Goal: Transaction & Acquisition: Purchase product/service

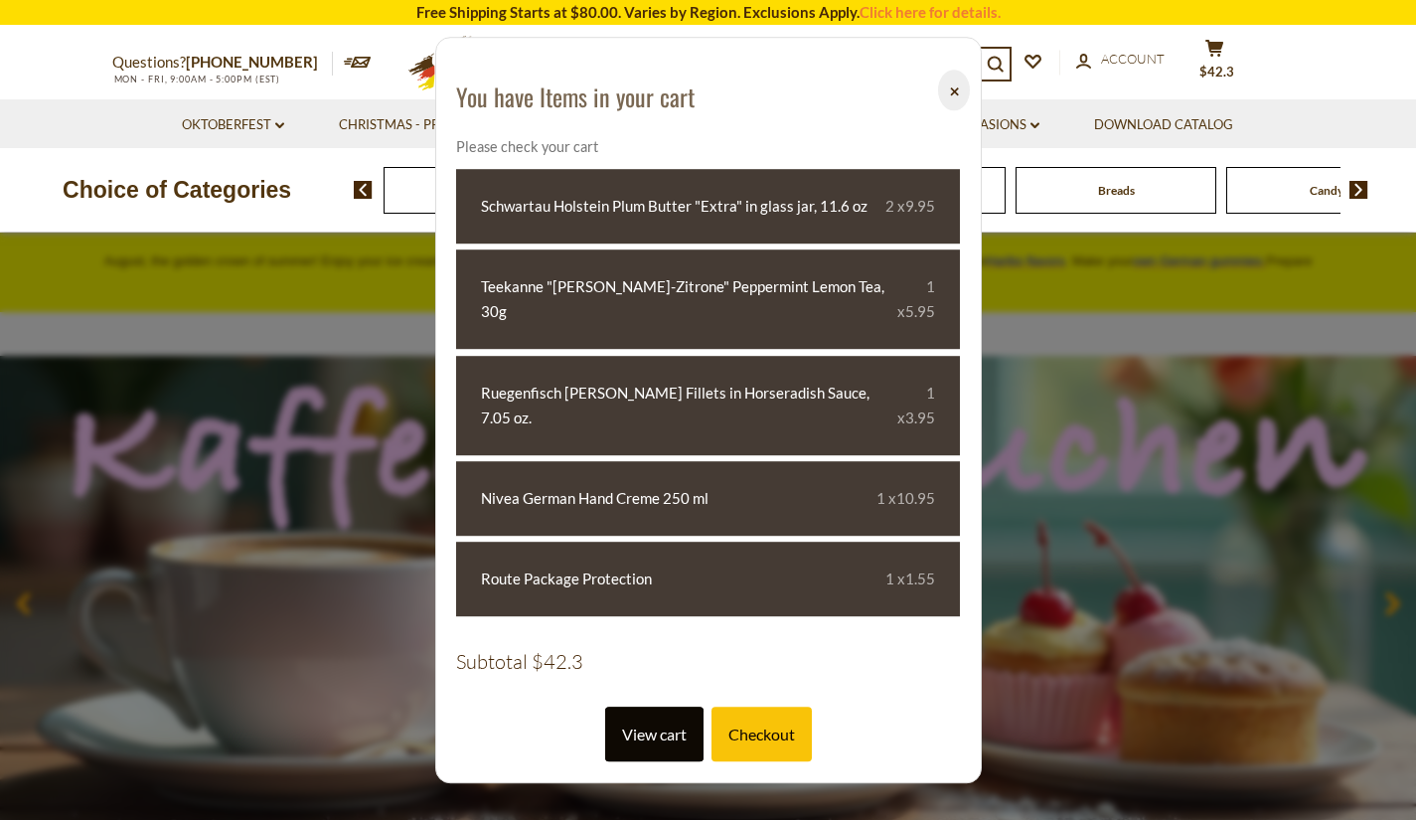
click at [667, 707] on link "View cart" at bounding box center [654, 734] width 98 height 55
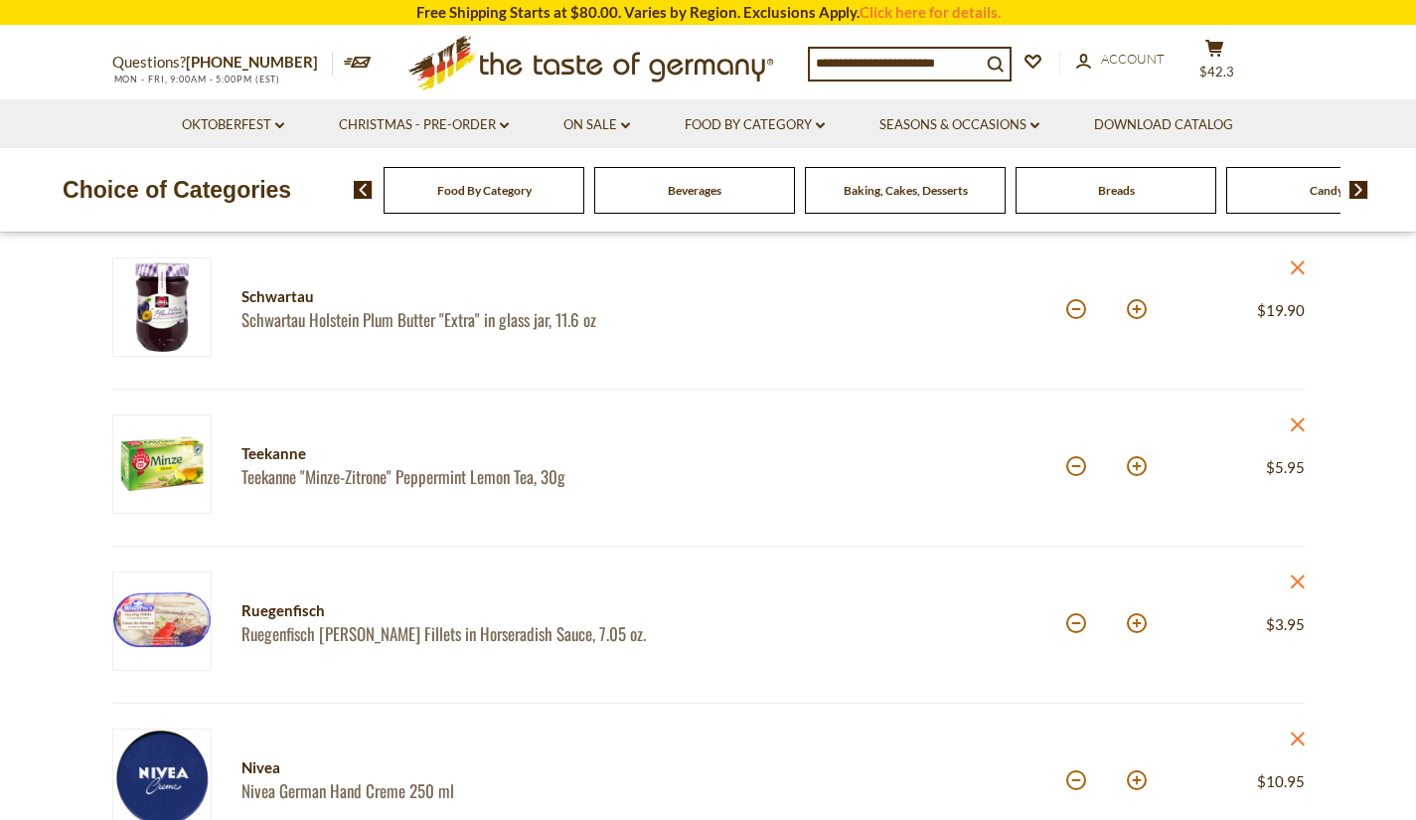
scroll to position [263, 0]
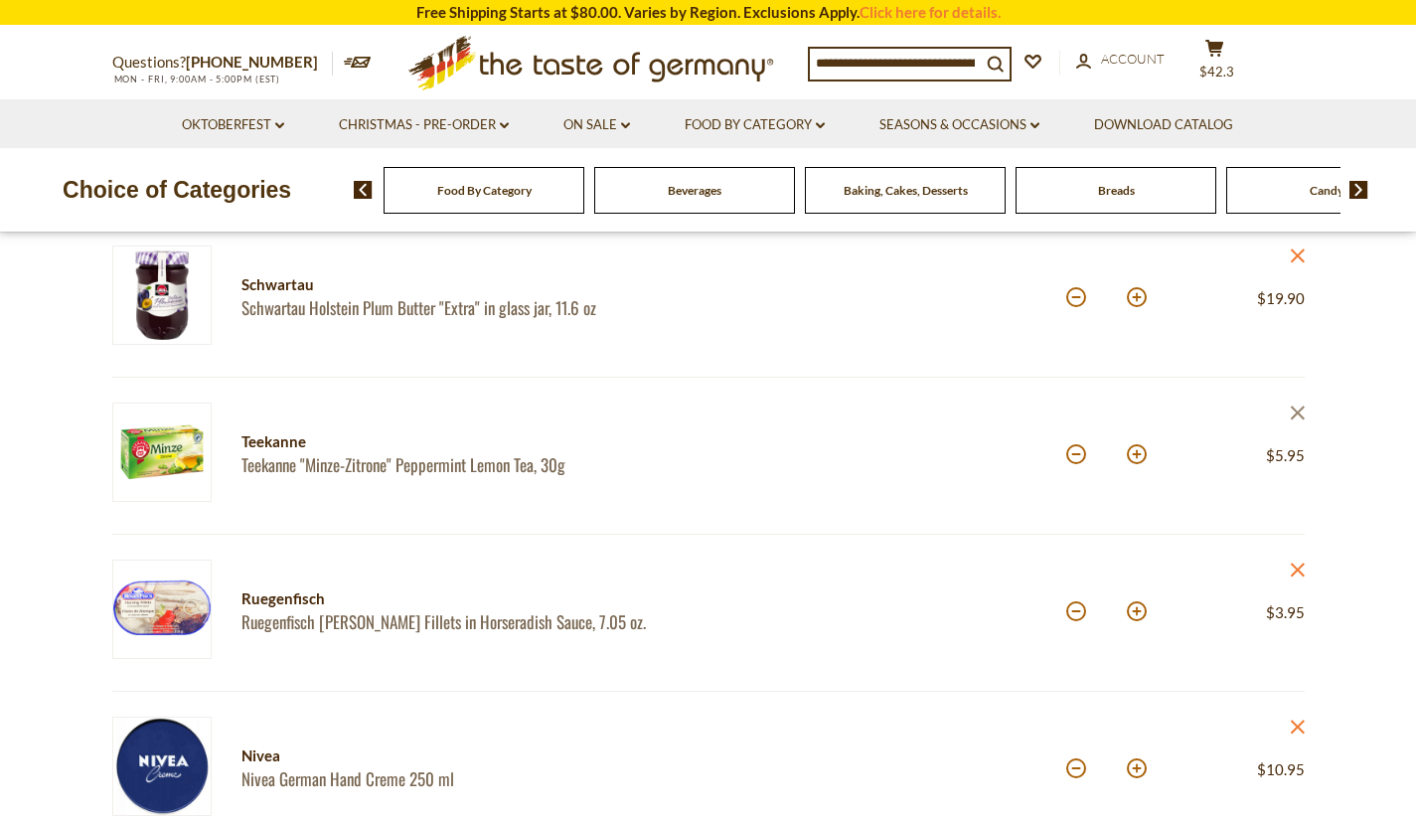
click at [1303, 419] on icon at bounding box center [1297, 412] width 14 height 14
click at [1080, 299] on button at bounding box center [1076, 297] width 20 height 20
type input "*"
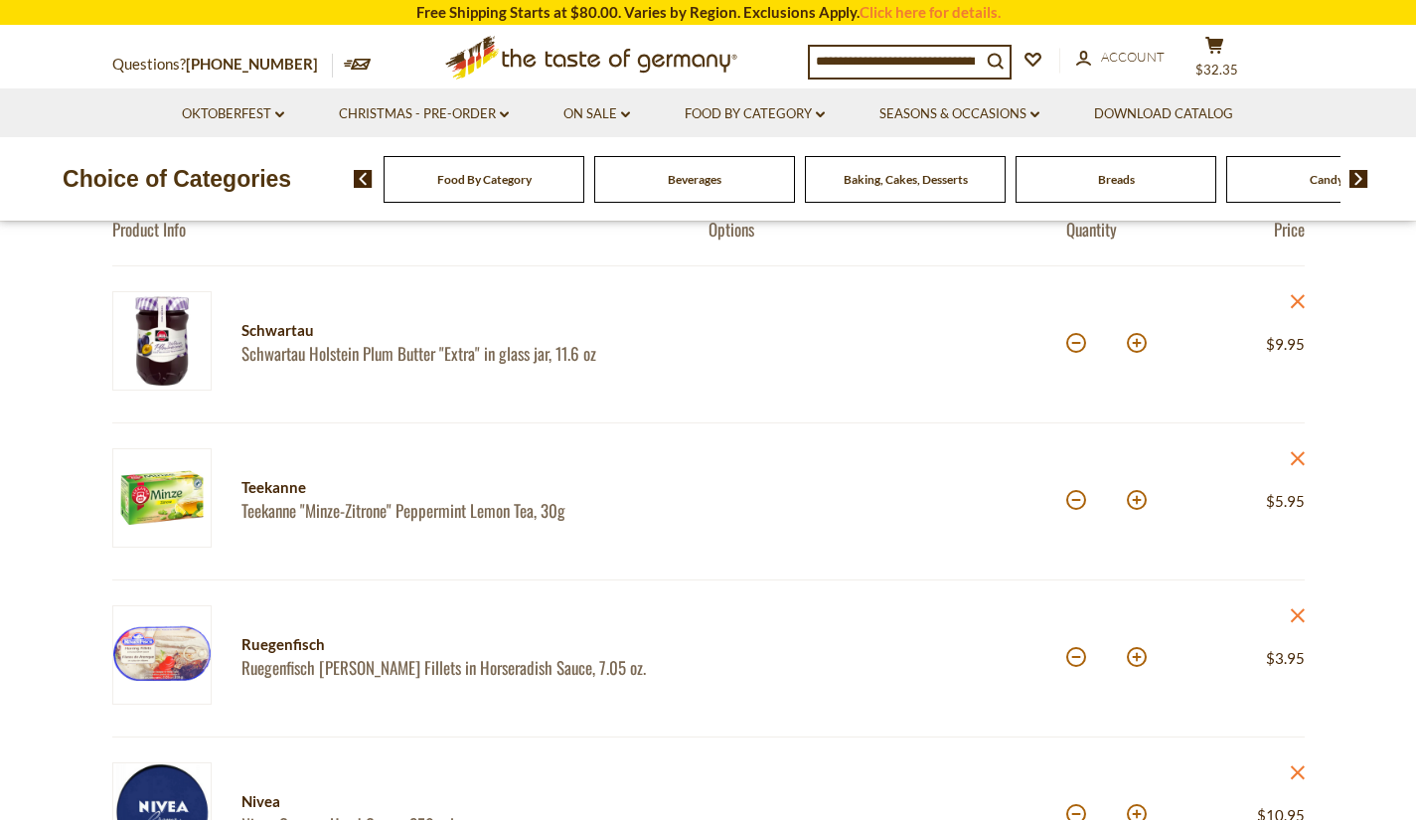
scroll to position [246, 0]
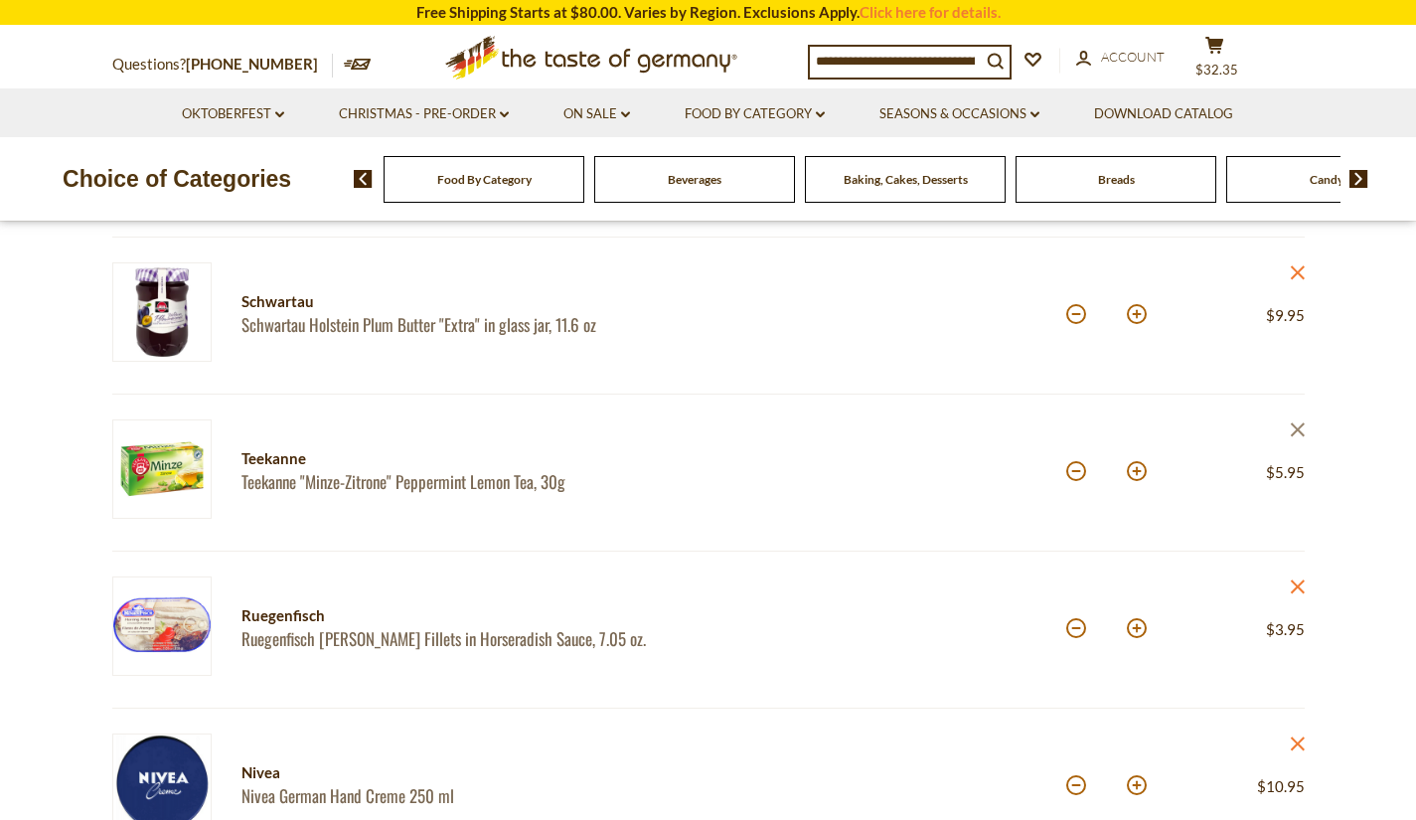
click at [1303, 436] on icon at bounding box center [1297, 429] width 14 height 14
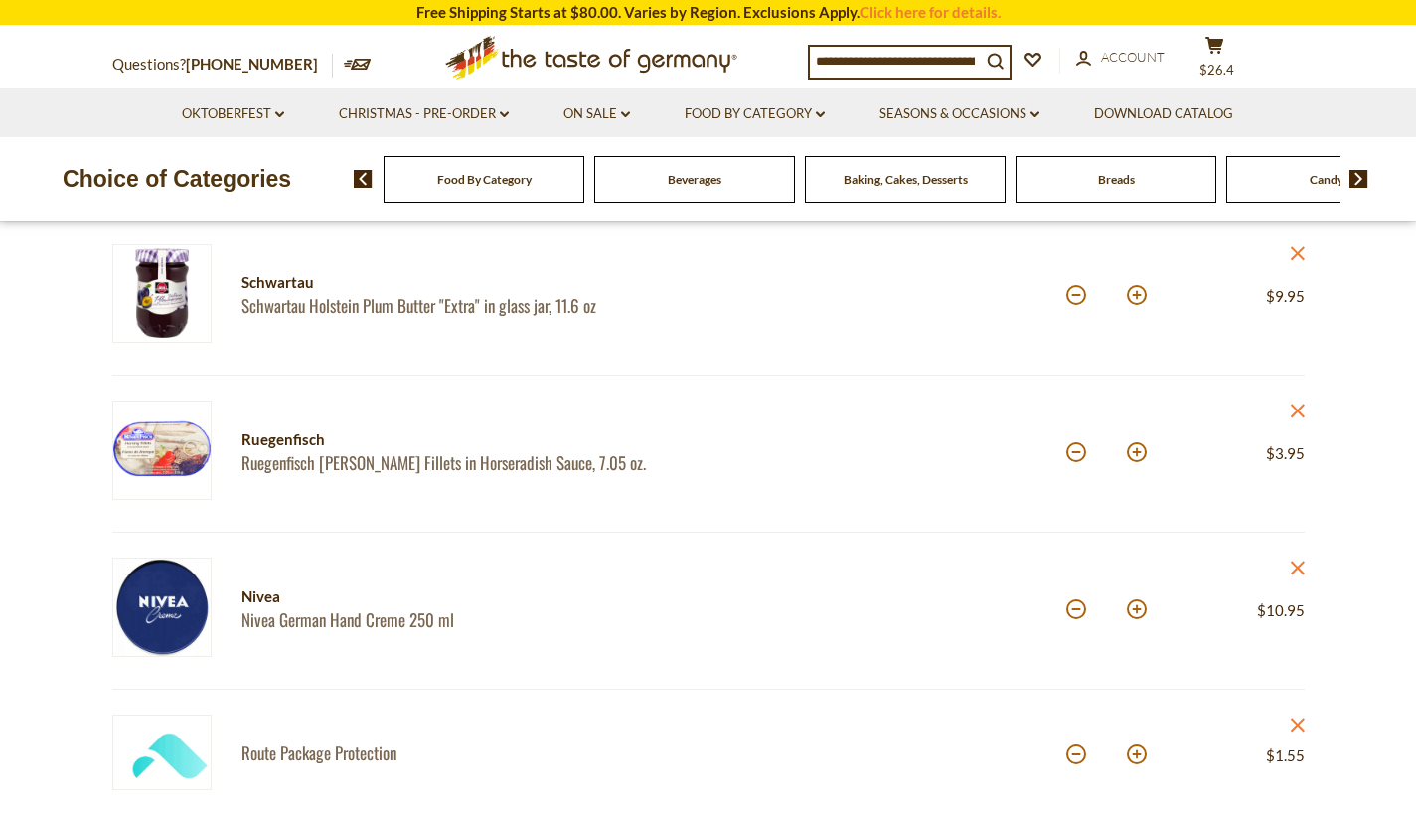
scroll to position [256, 0]
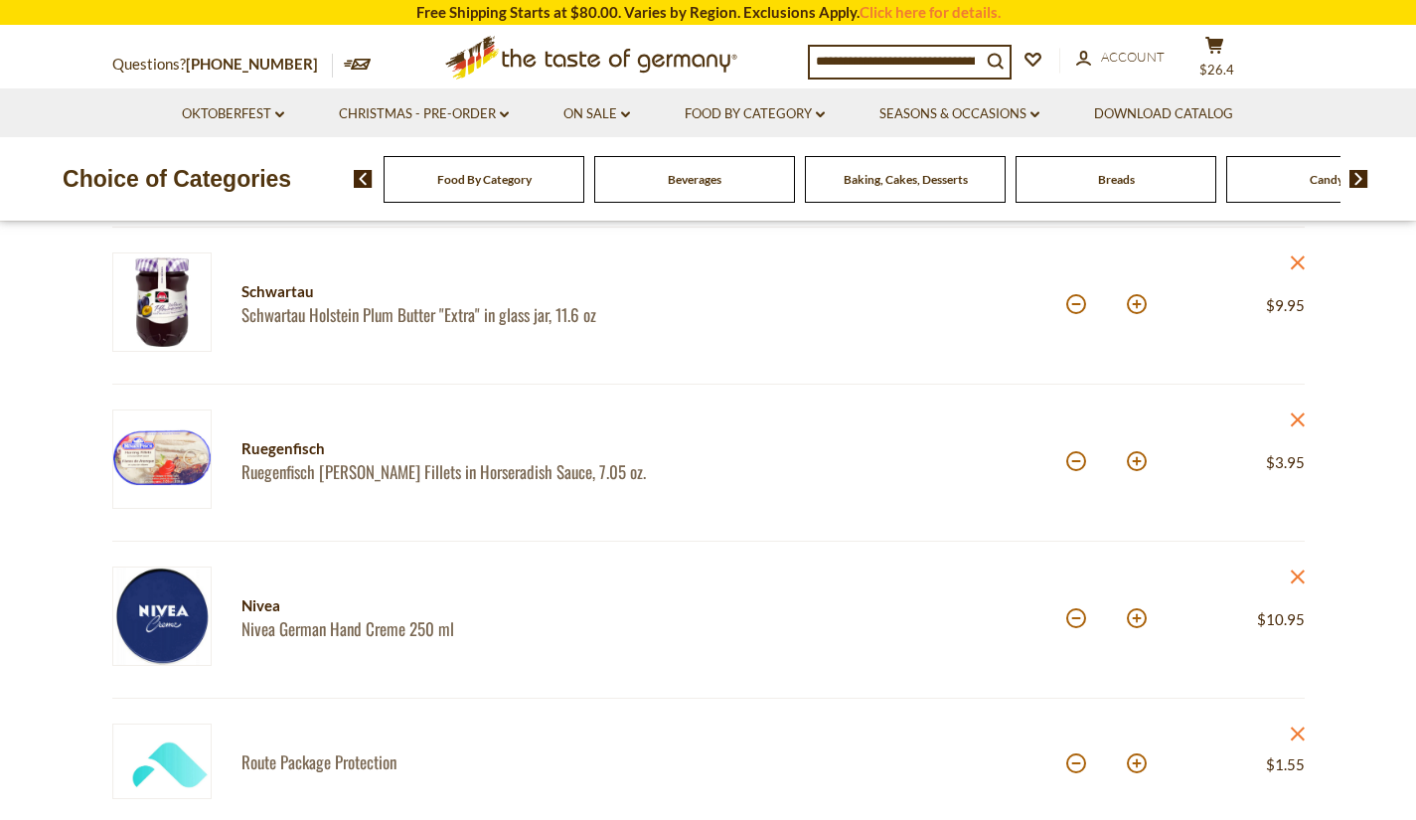
click at [1289, 177] on div "Candy" at bounding box center [1326, 179] width 201 height 47
click at [1318, 185] on span "Candy" at bounding box center [1326, 179] width 34 height 15
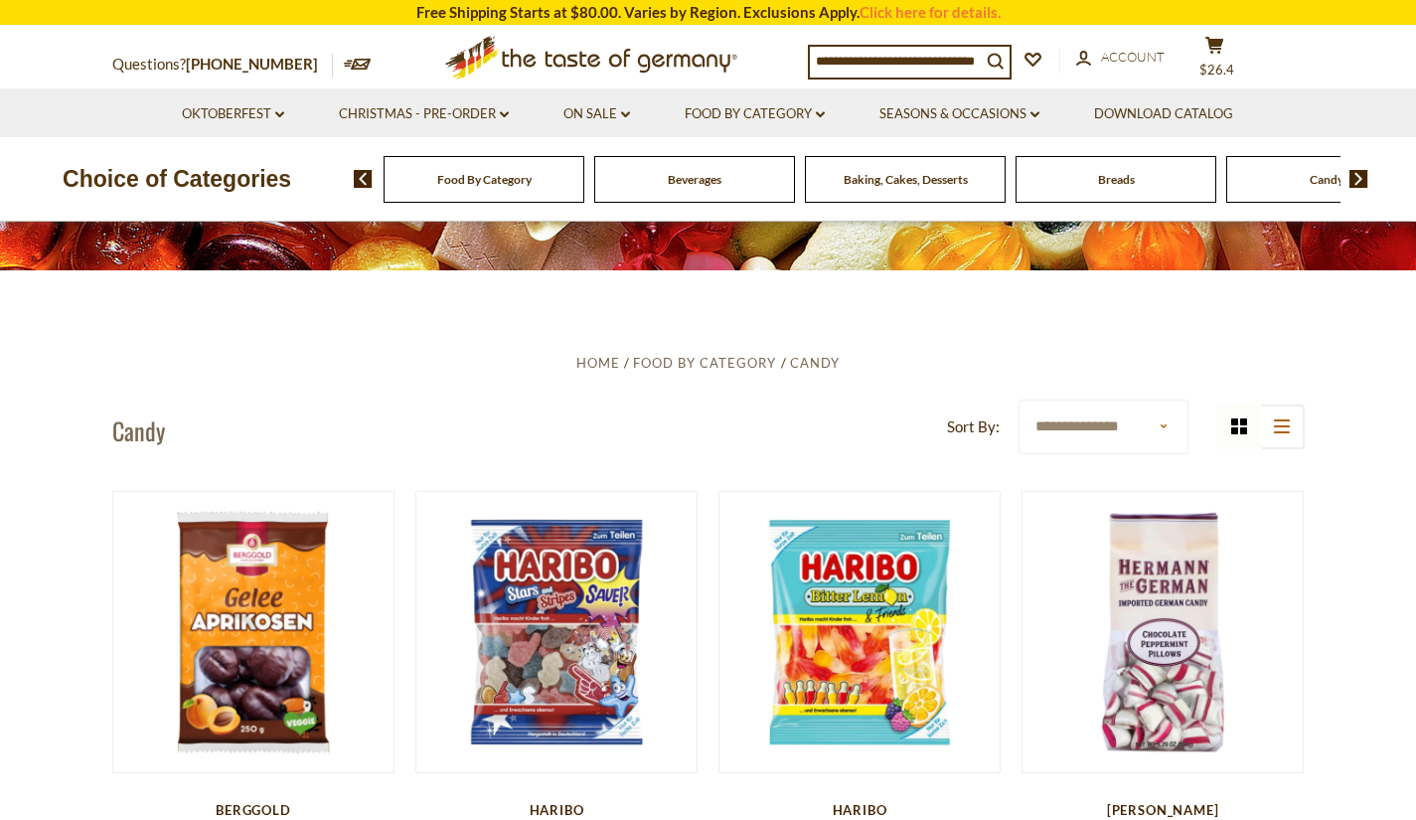
scroll to position [320, 0]
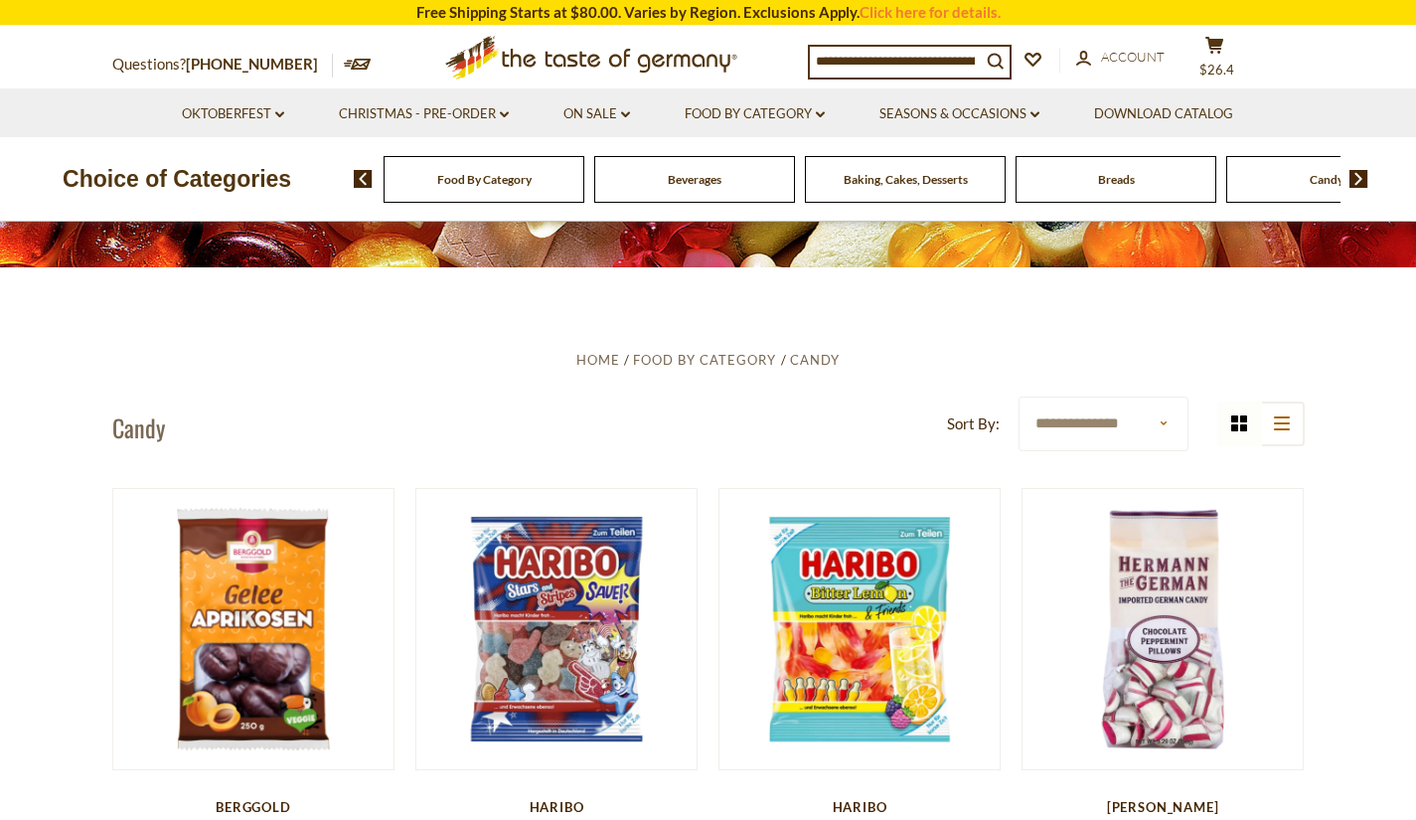
click at [885, 63] on input at bounding box center [895, 61] width 171 height 28
type input "******"
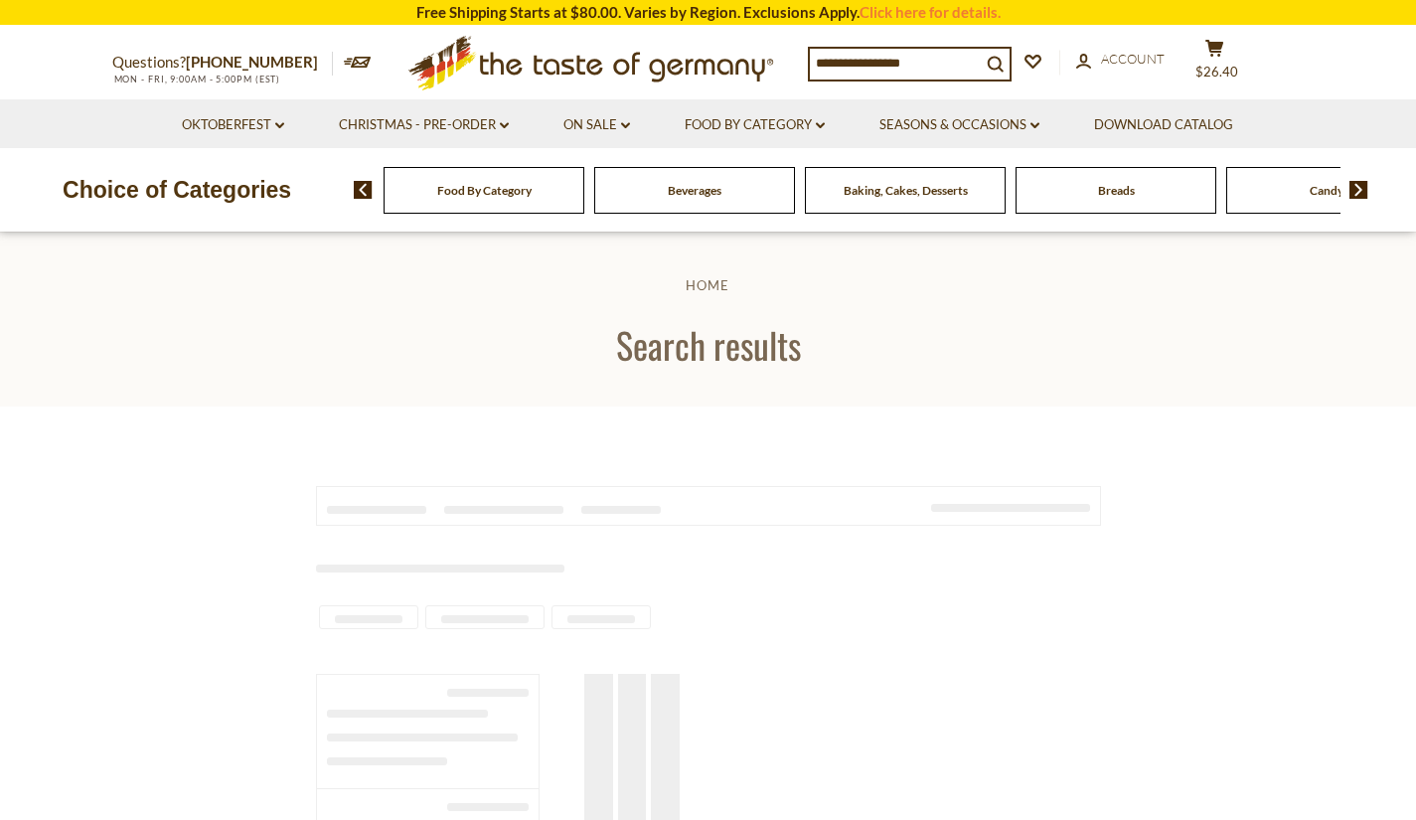
type input "******"
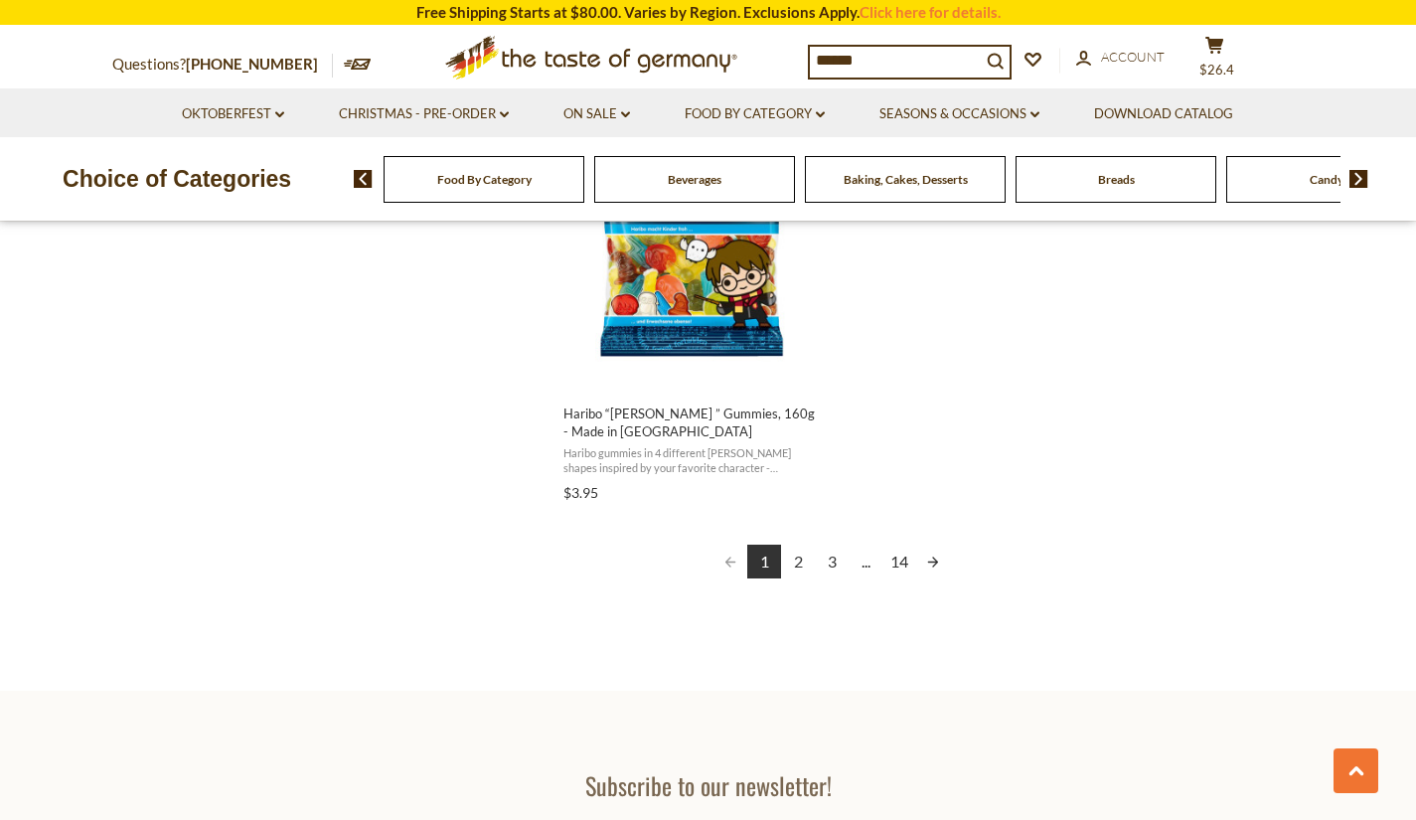
scroll to position [3556, 0]
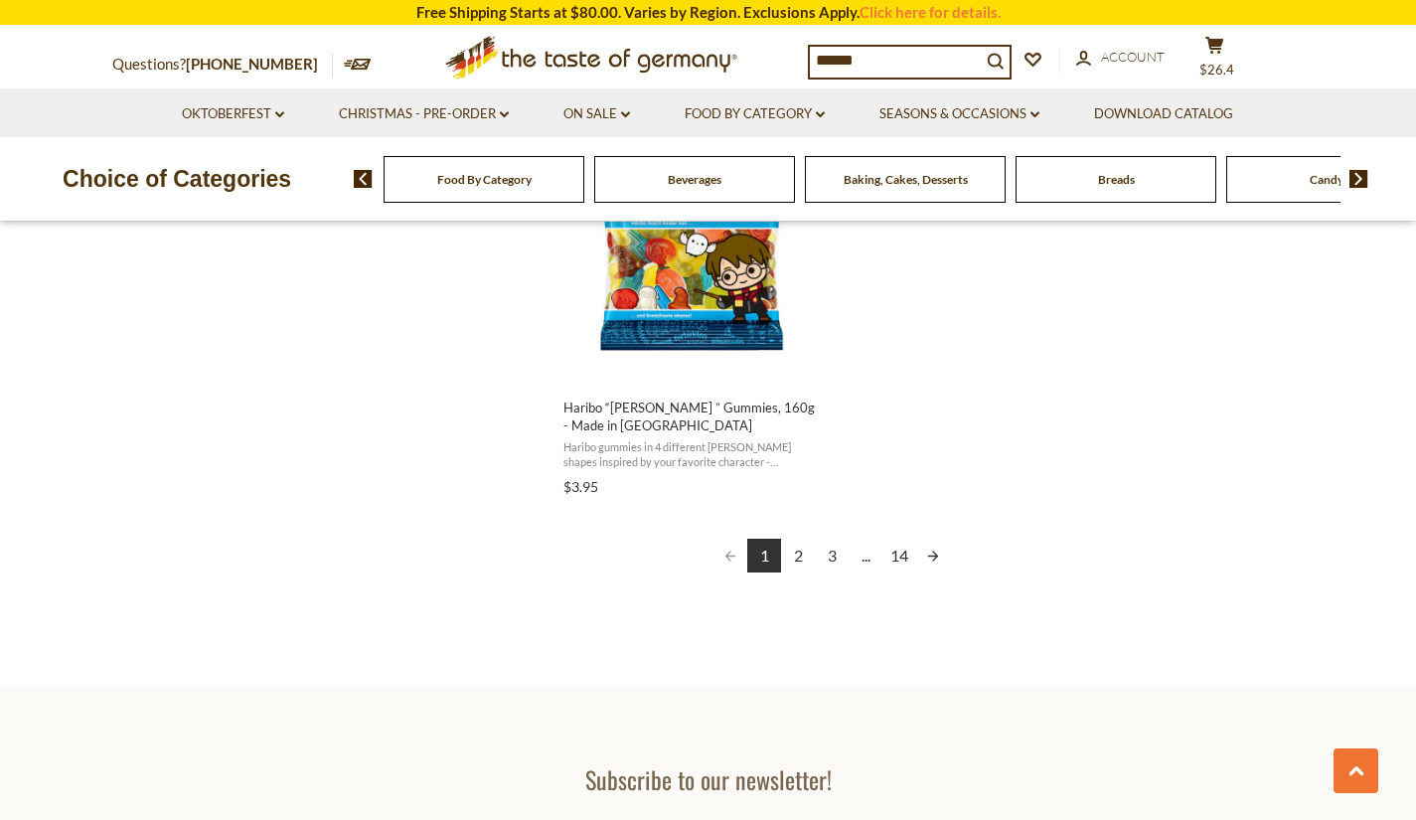
click at [933, 556] on link "Next page" at bounding box center [933, 555] width 34 height 34
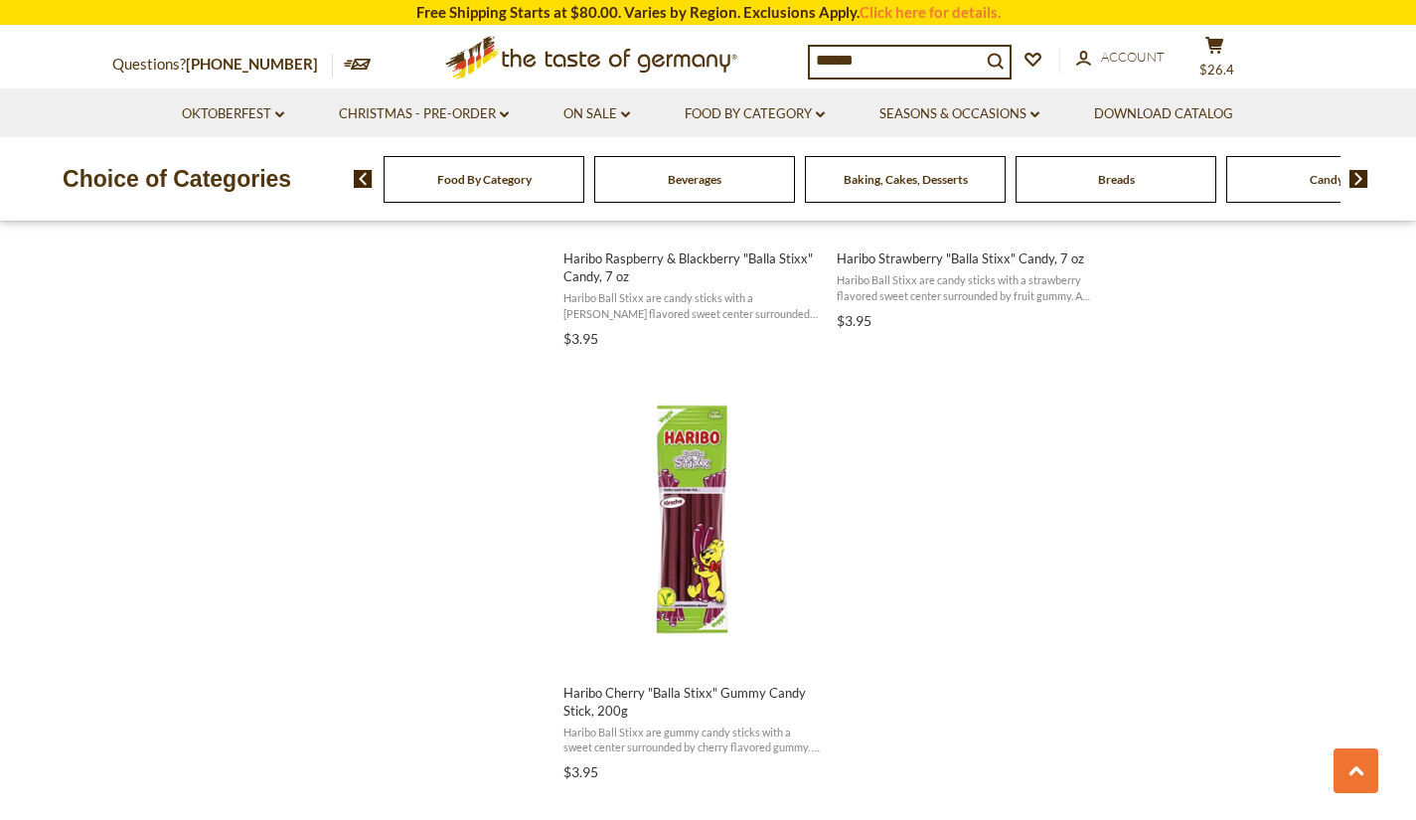
scroll to position [3692, 0]
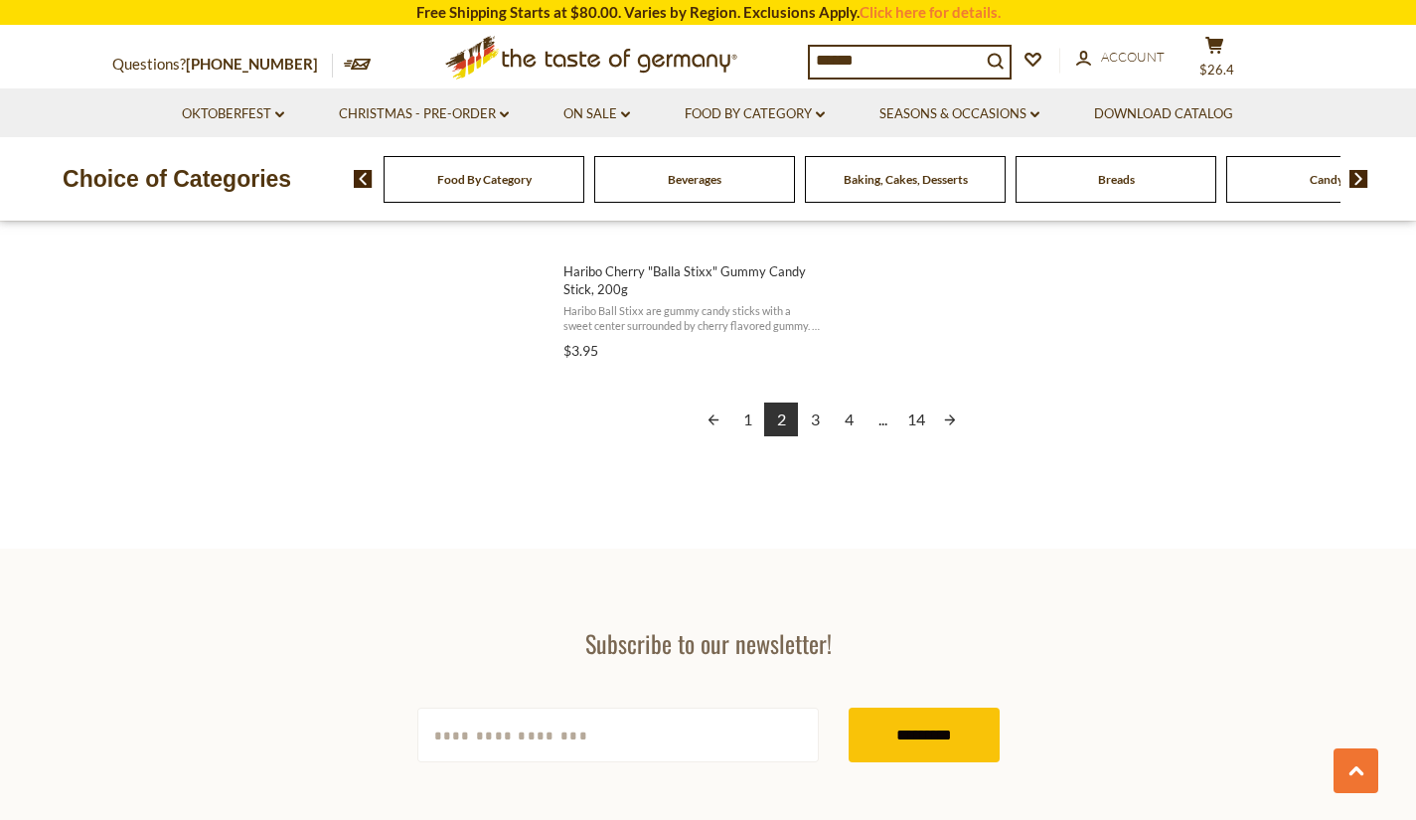
click at [816, 402] on link "3" at bounding box center [815, 419] width 34 height 34
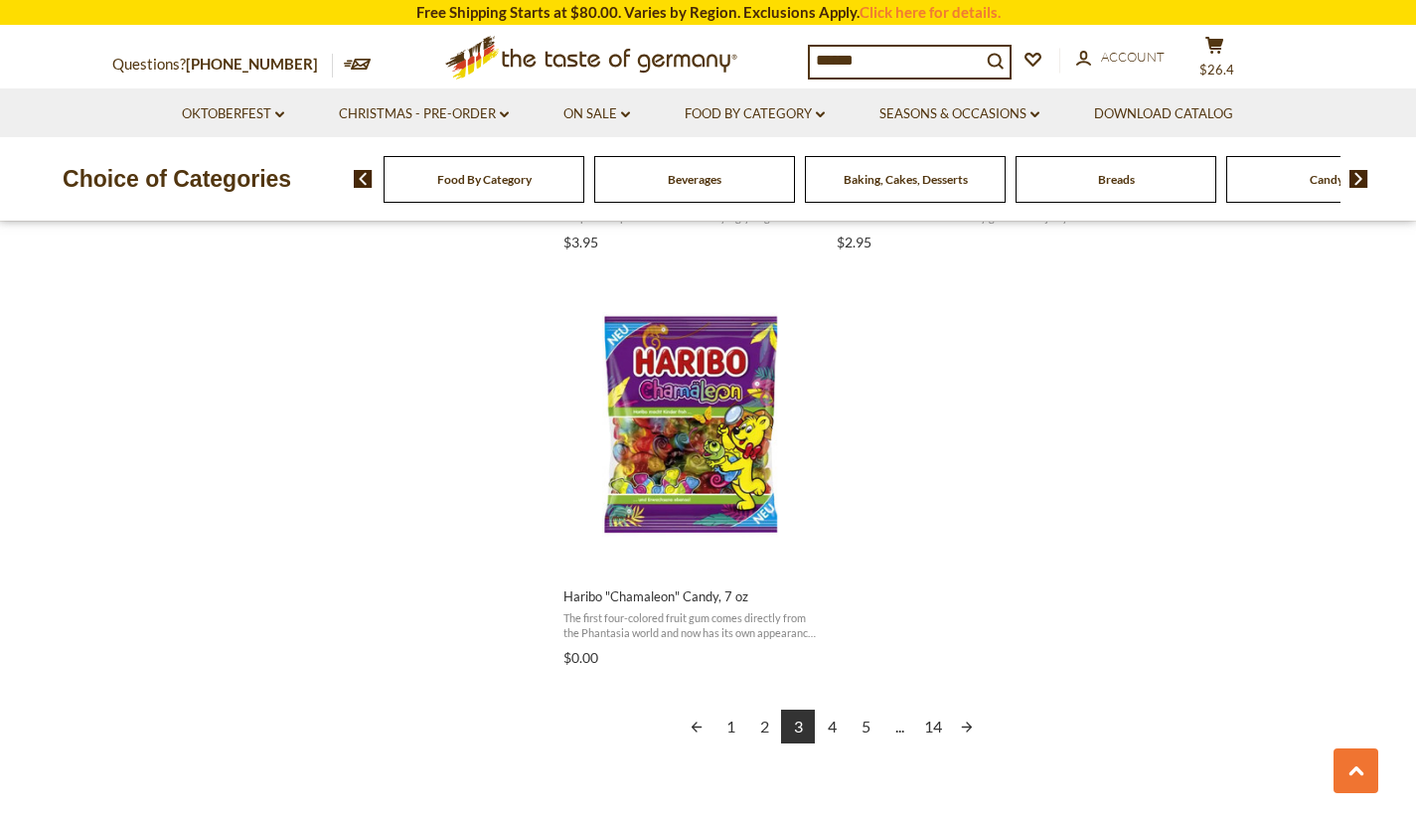
scroll to position [3368, 0]
click at [827, 722] on link "4" at bounding box center [832, 725] width 34 height 34
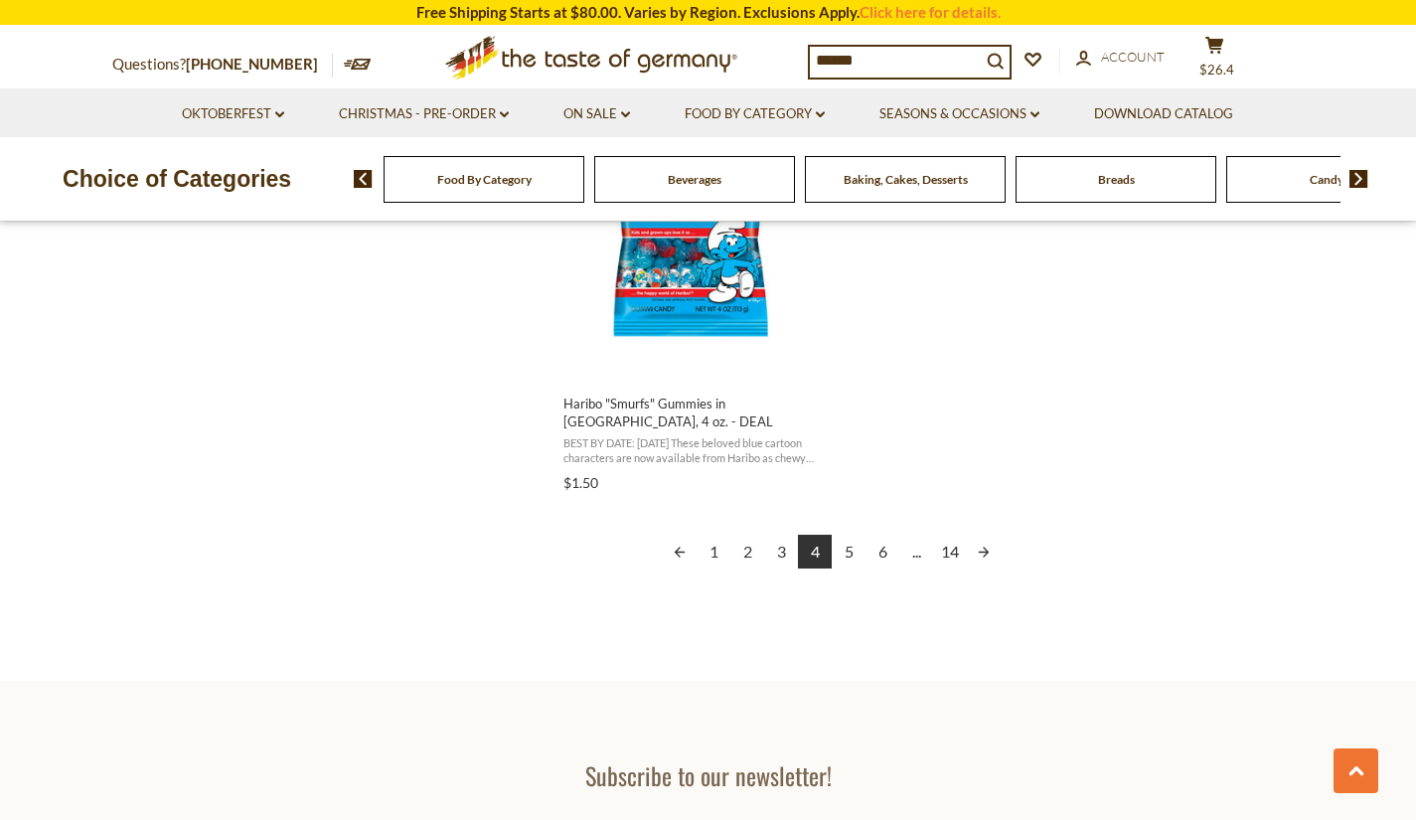
scroll to position [3569, 0]
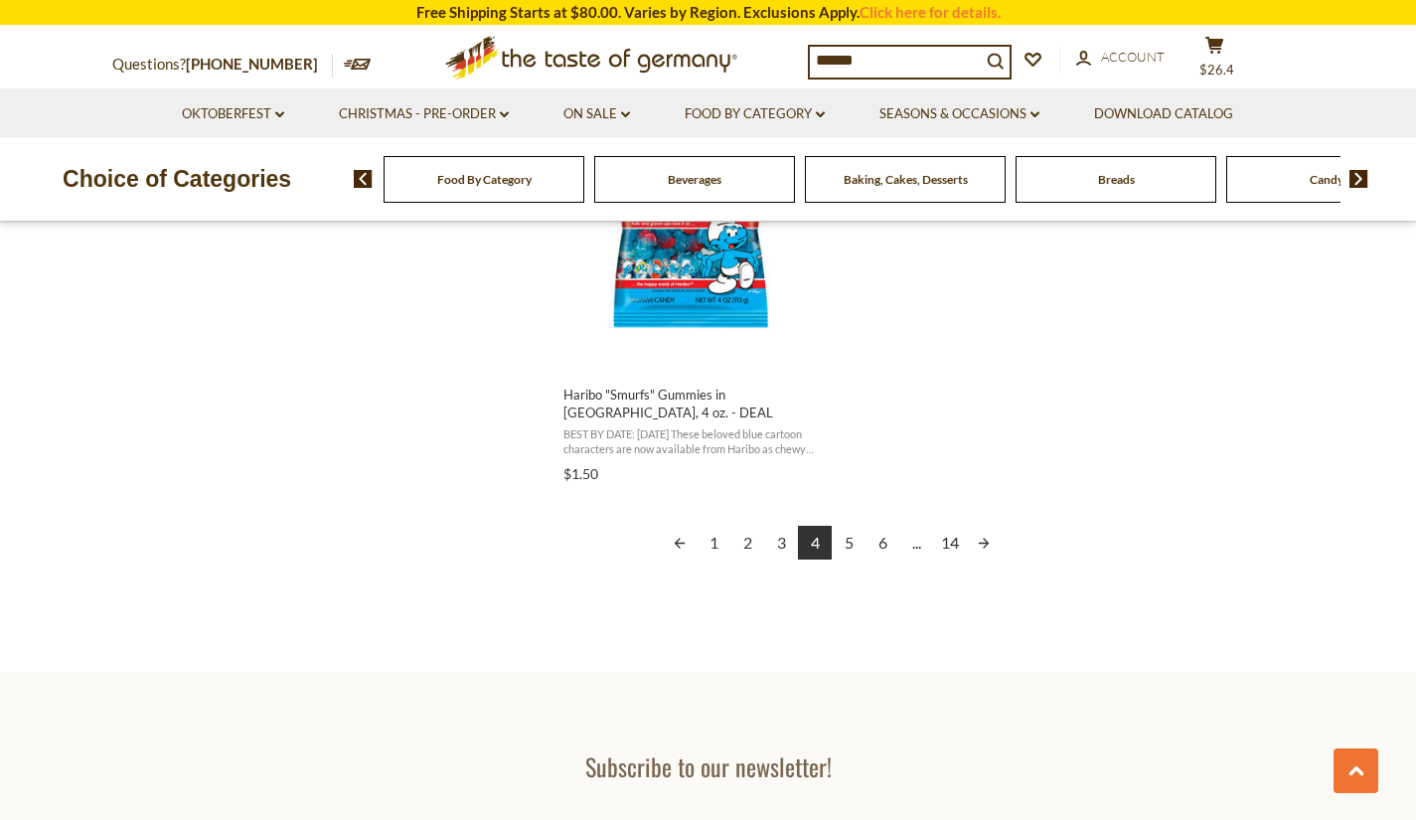
click at [848, 526] on link "5" at bounding box center [849, 543] width 34 height 34
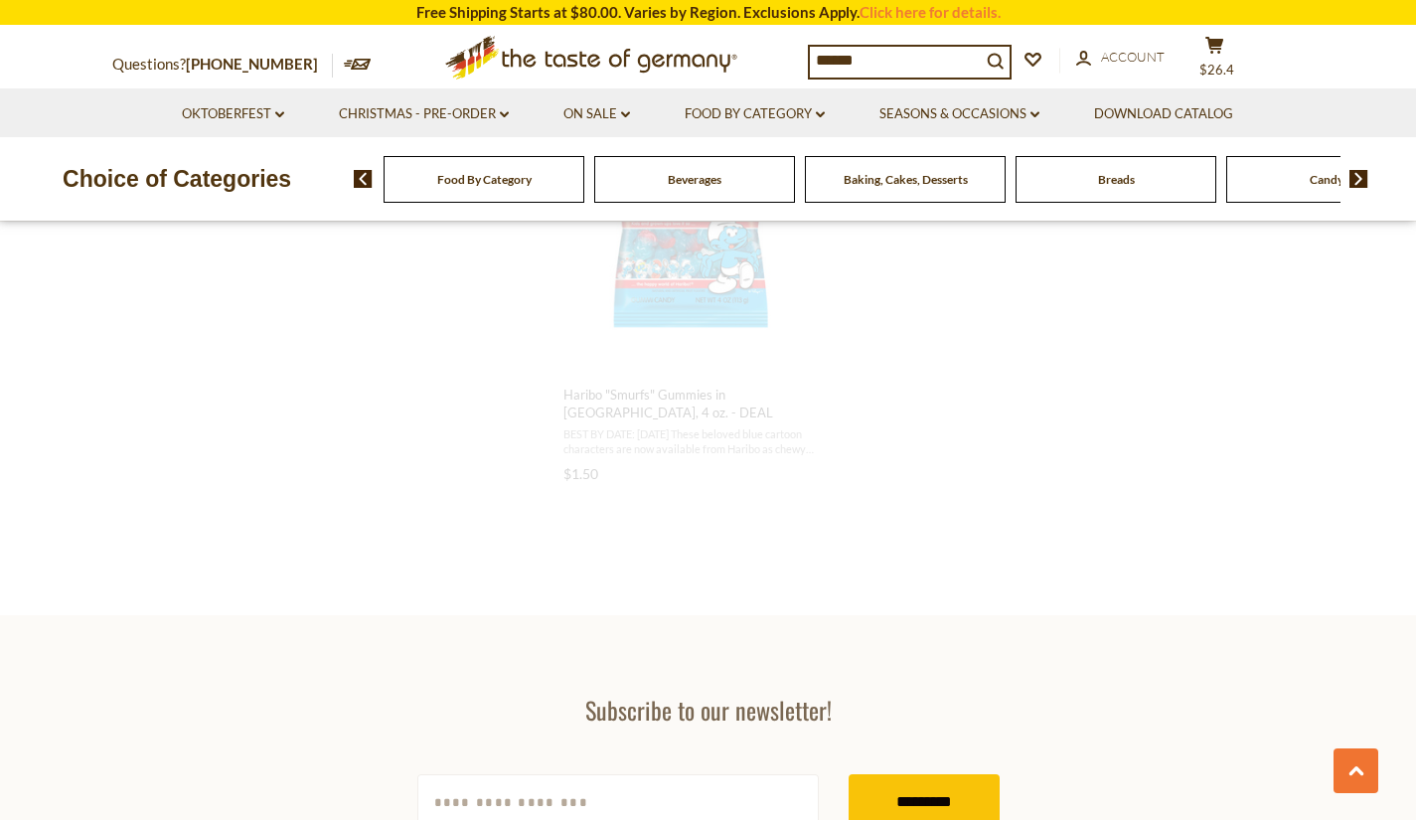
scroll to position [2728, 0]
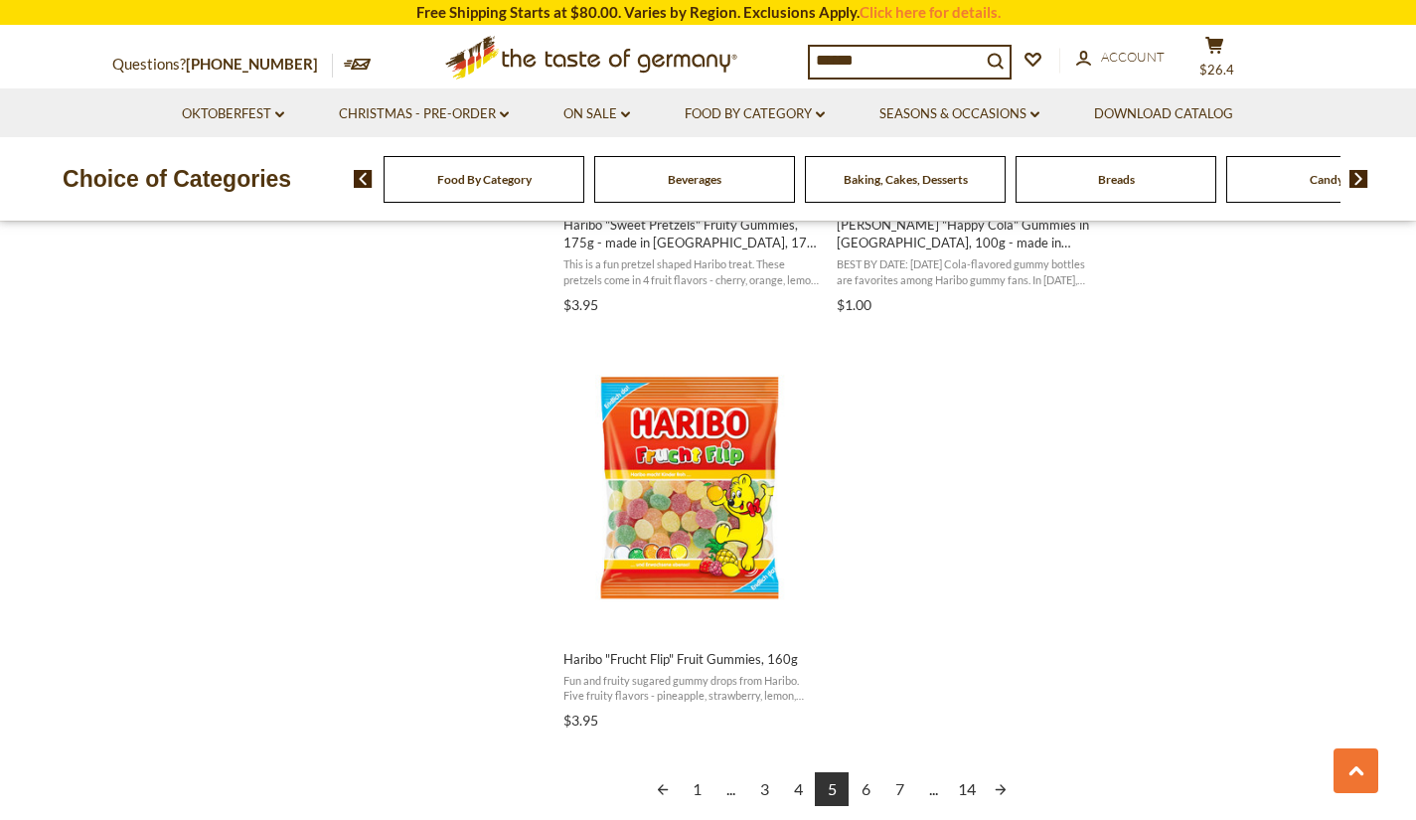
scroll to position [3541, 0]
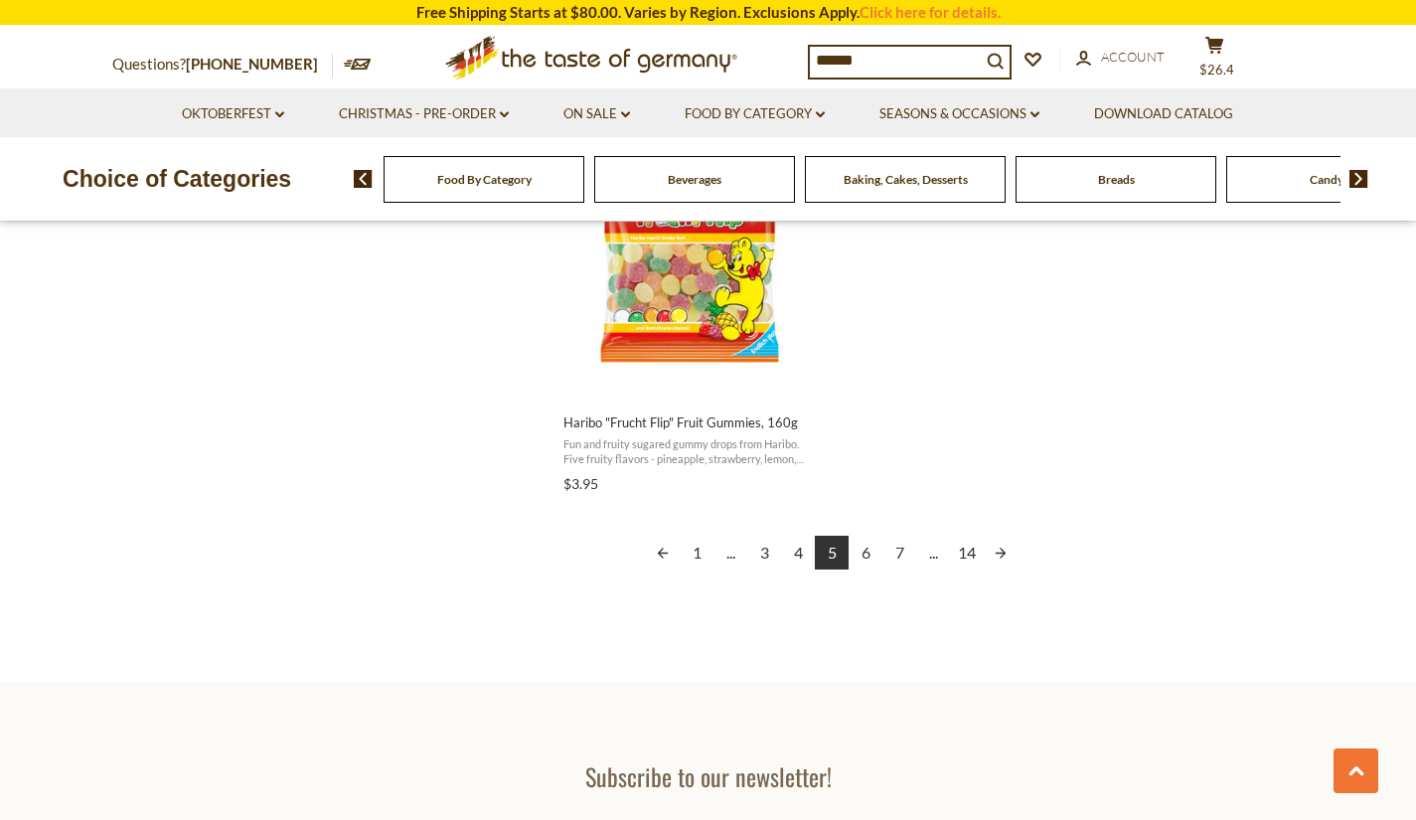
click at [865, 555] on link "6" at bounding box center [865, 552] width 34 height 34
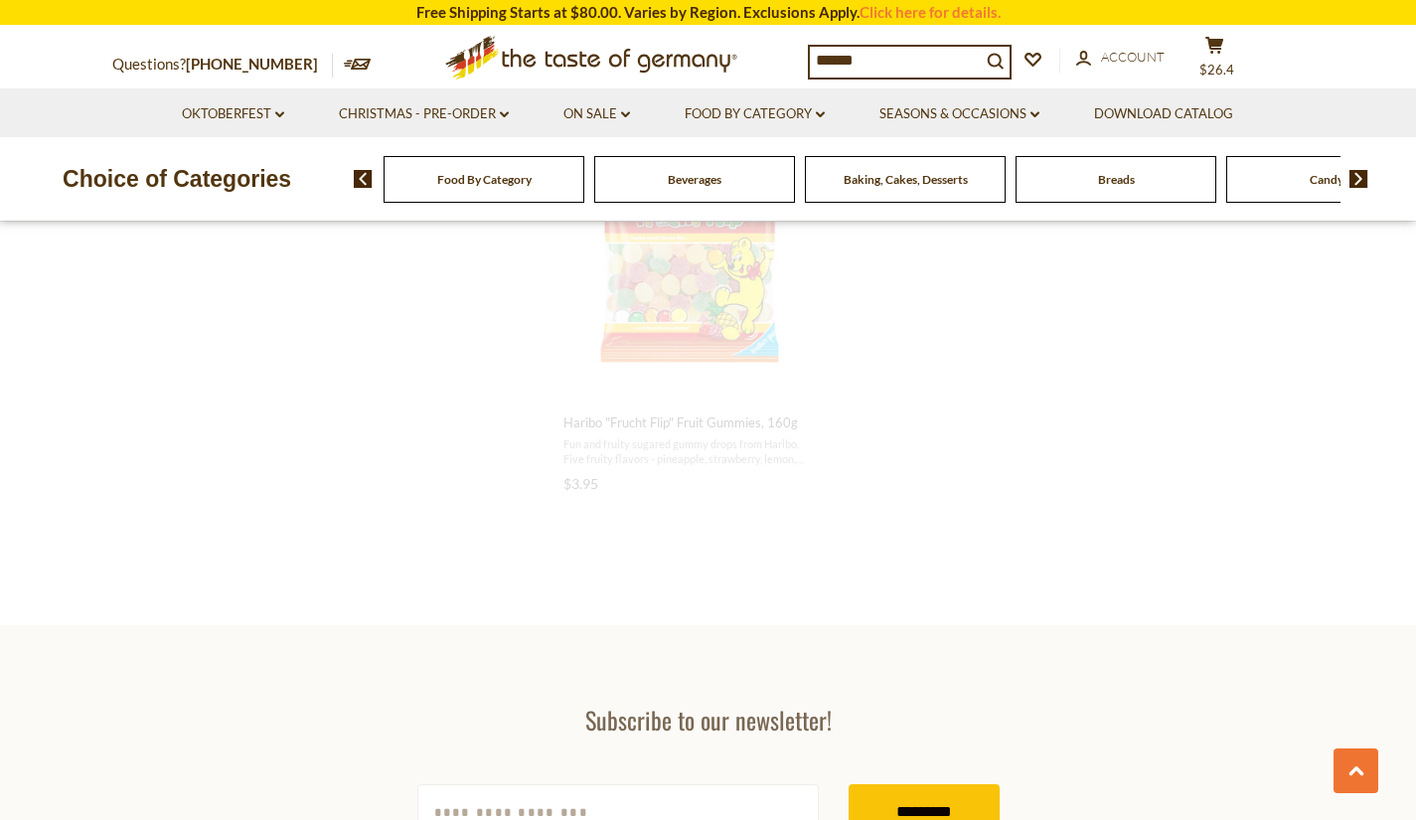
scroll to position [2129, 0]
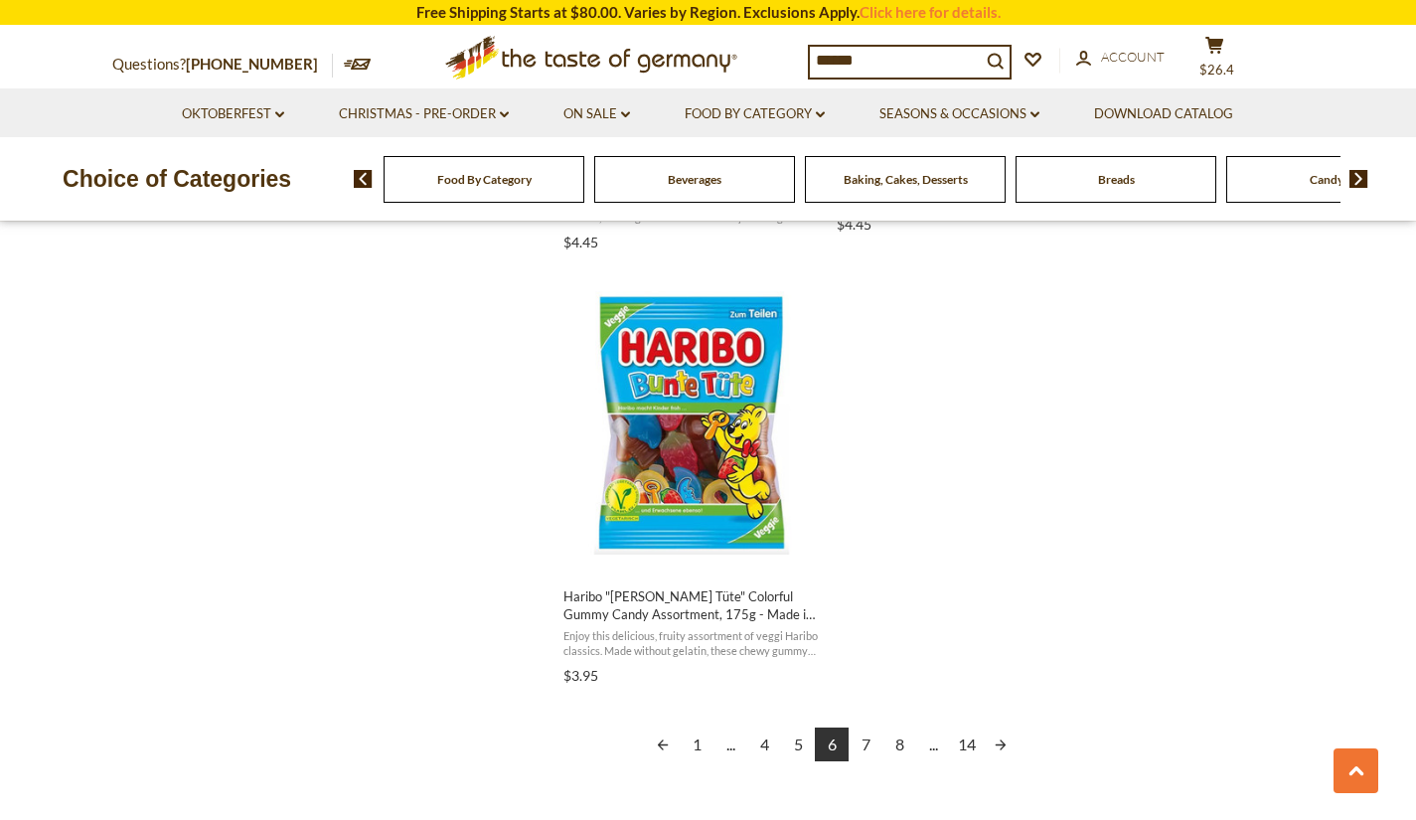
scroll to position [3373, 0]
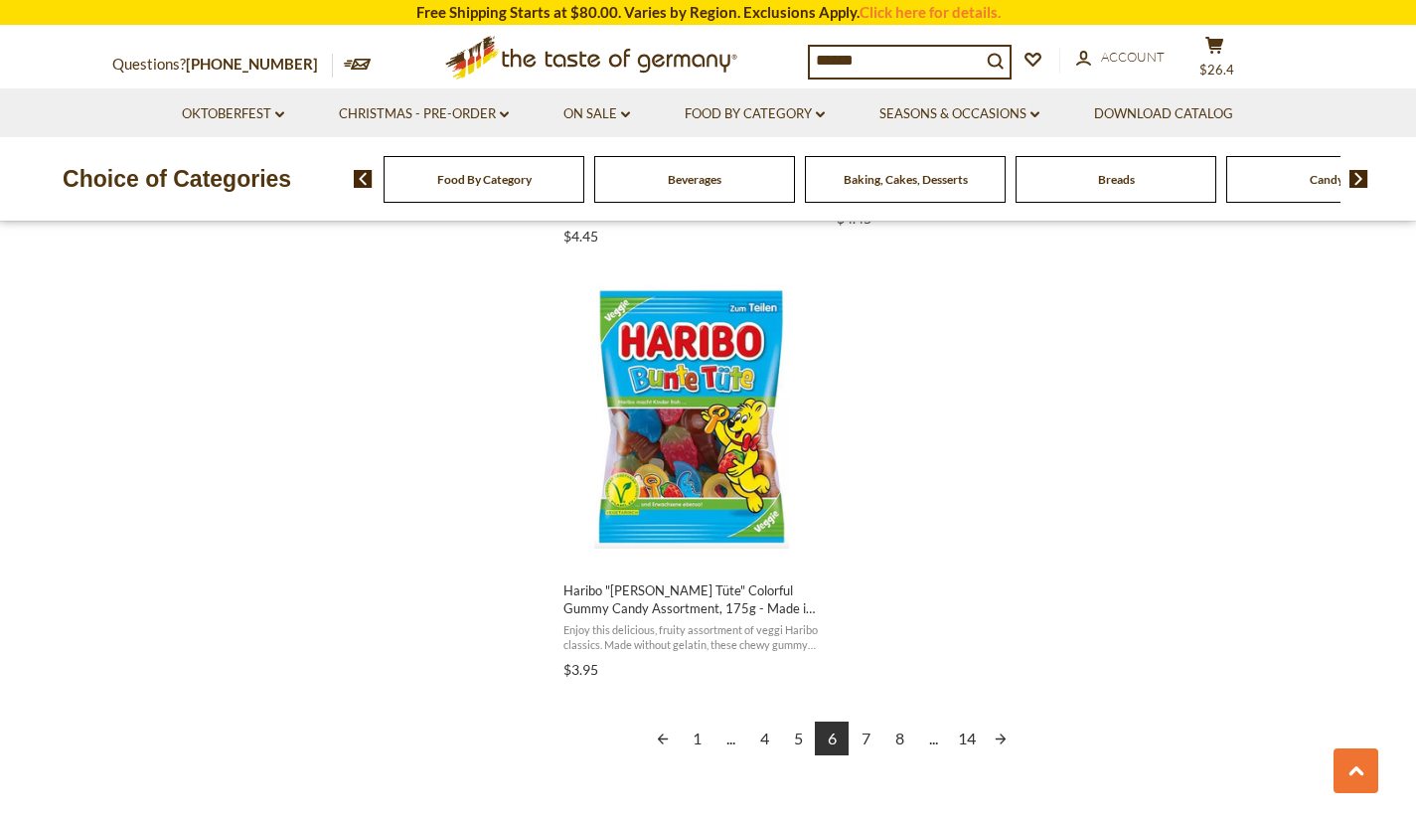
click at [868, 732] on link "7" at bounding box center [865, 738] width 34 height 34
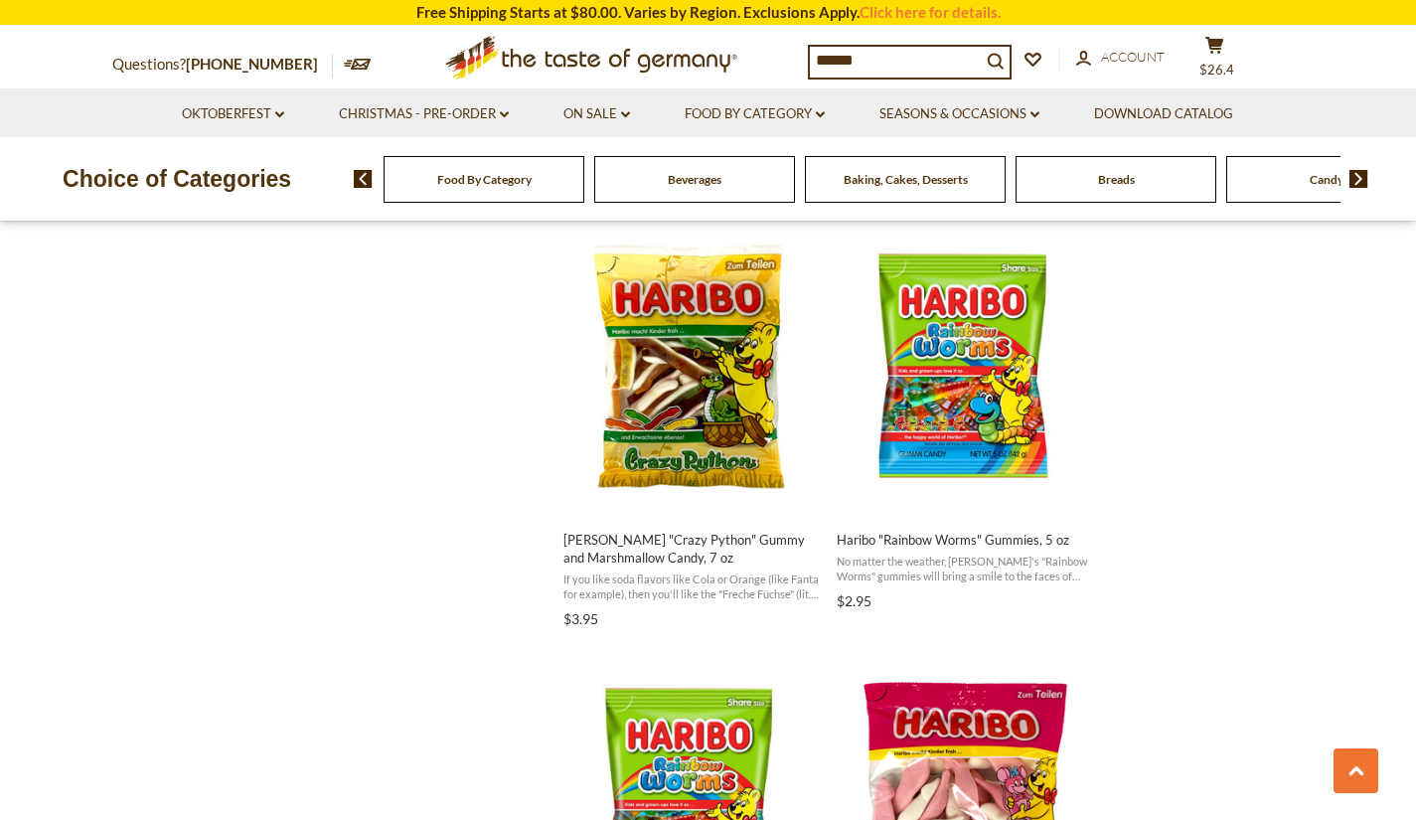
scroll to position [2124, 0]
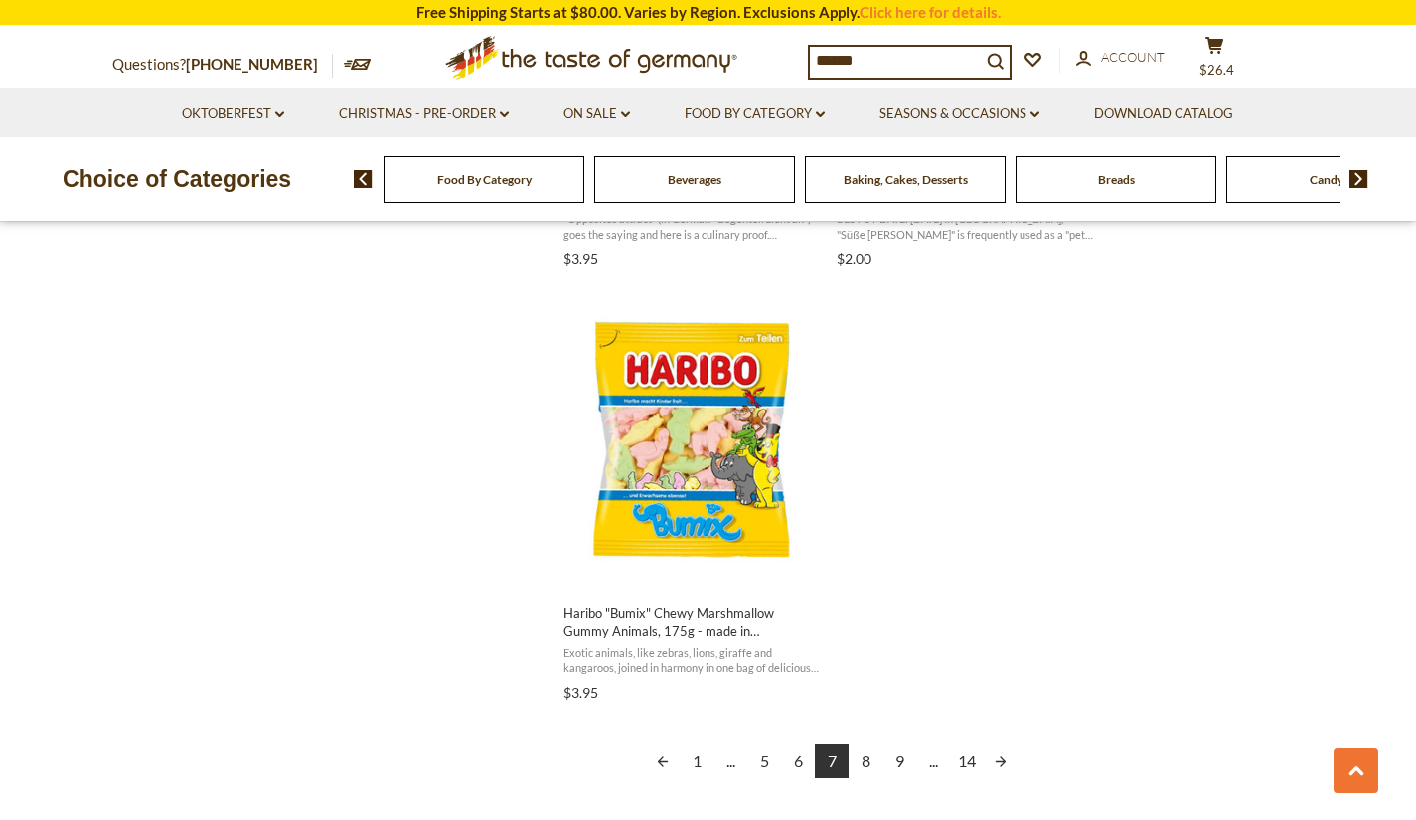
click at [862, 759] on link "8" at bounding box center [865, 761] width 34 height 34
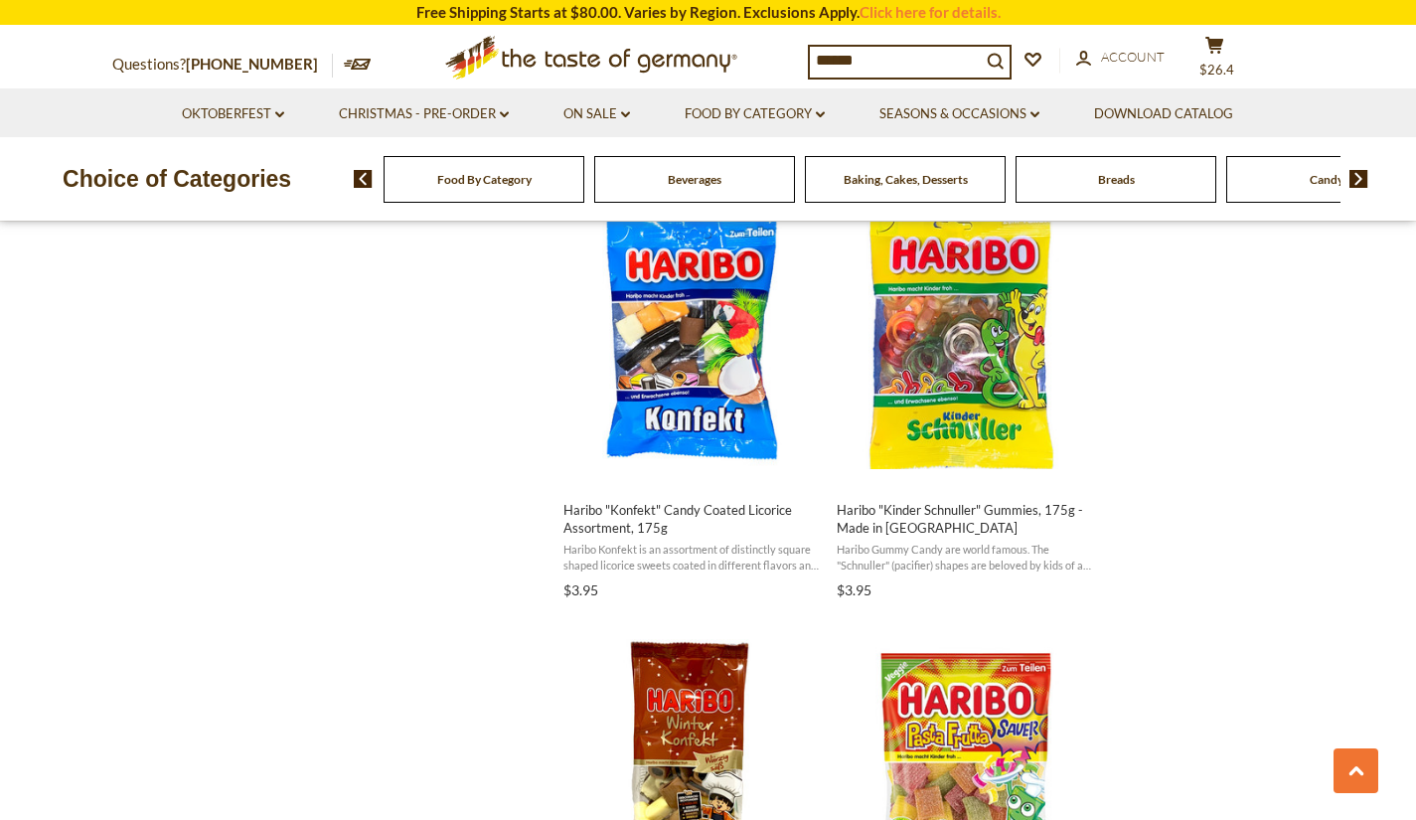
scroll to position [1718, 0]
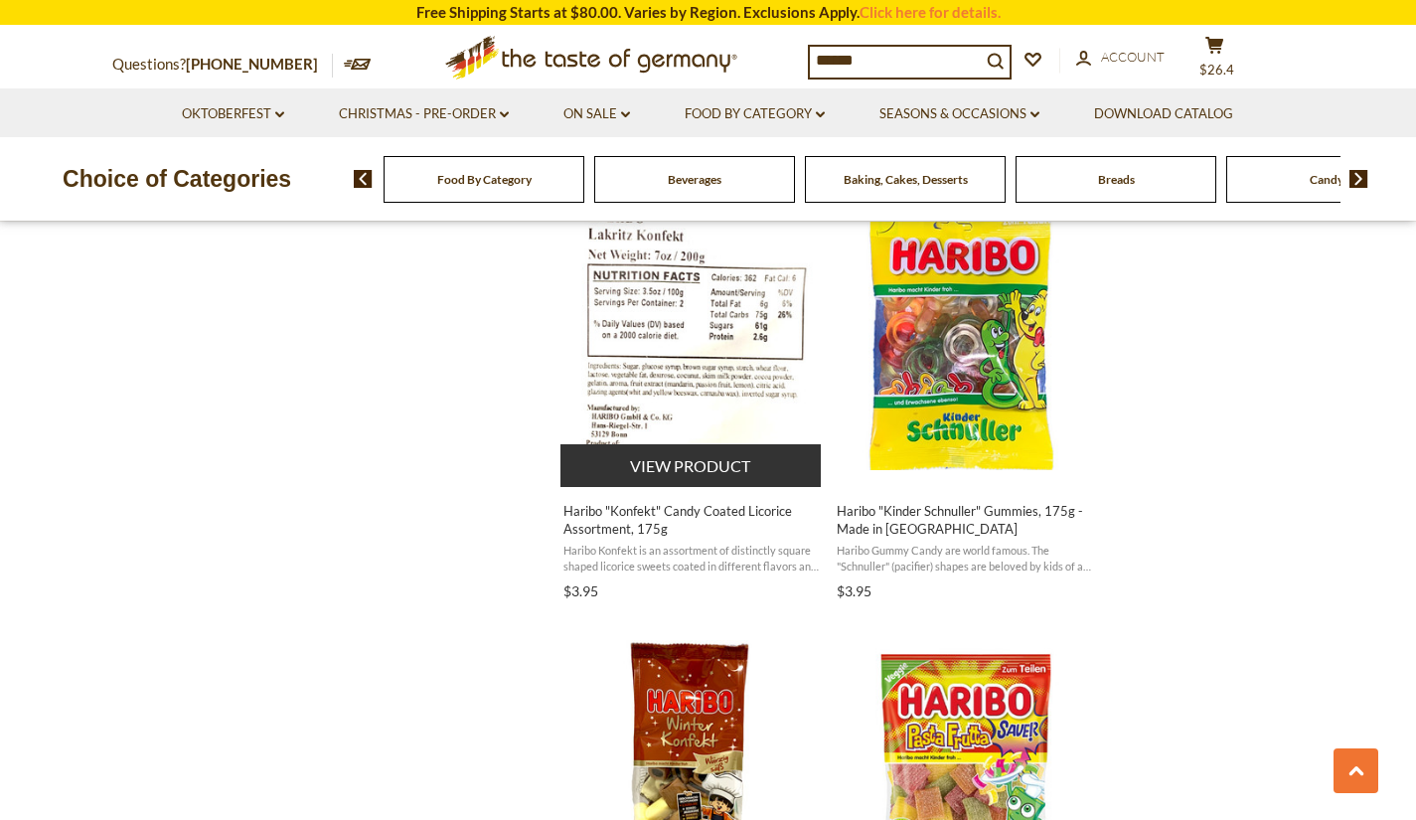
click at [712, 407] on img "Haribo" at bounding box center [691, 338] width 263 height 263
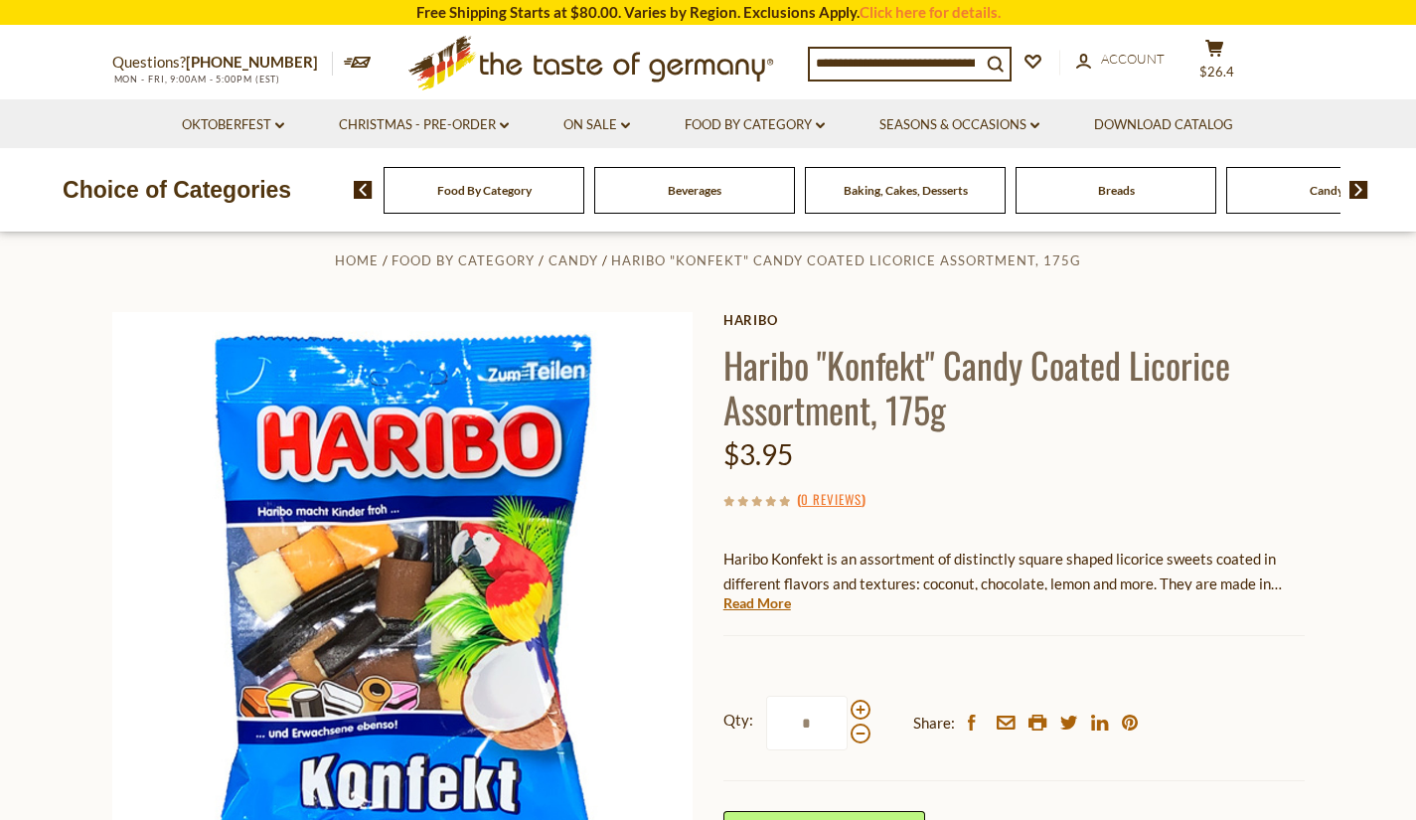
scroll to position [4, 0]
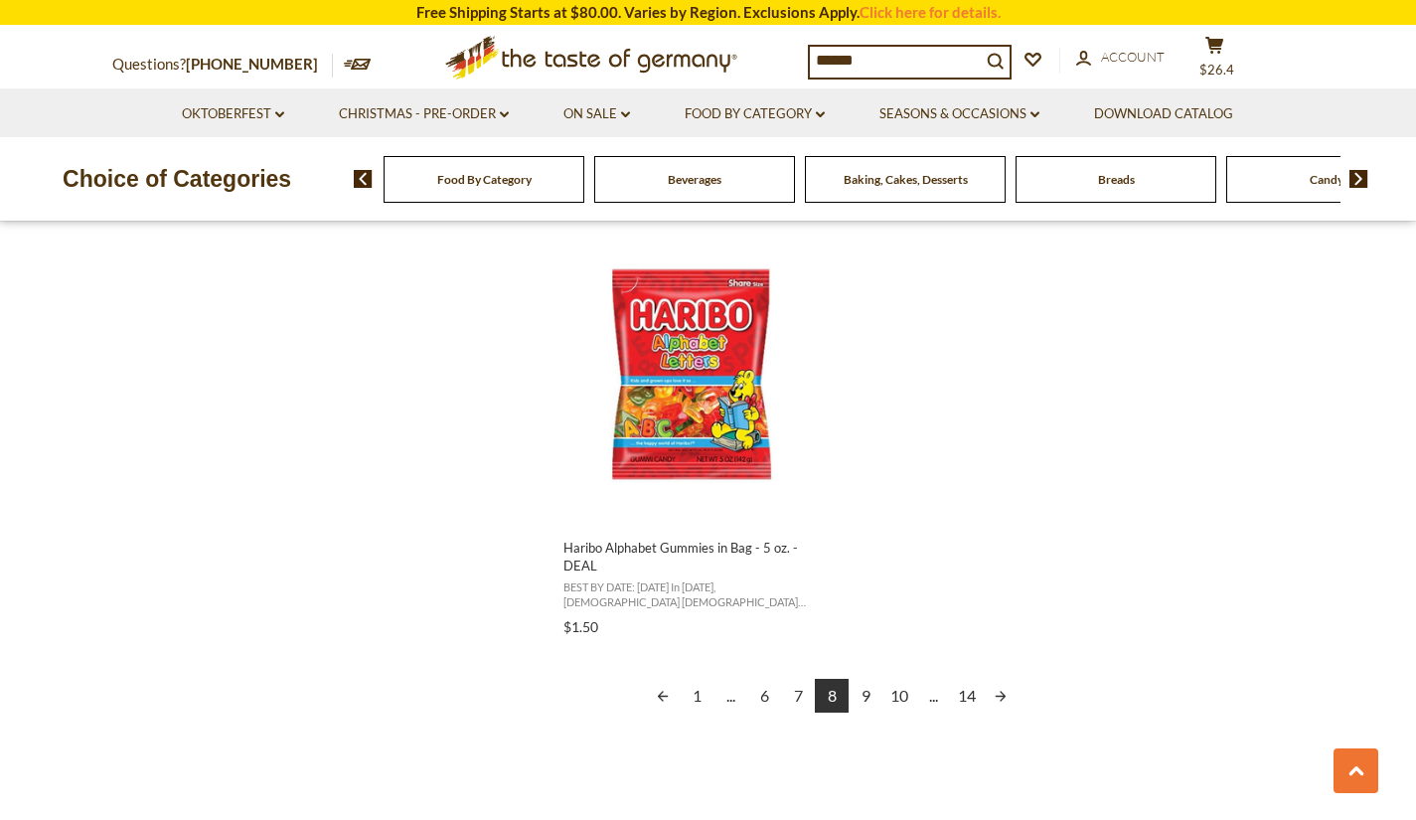
scroll to position [3417, 0]
click at [861, 690] on link "9" at bounding box center [865, 695] width 34 height 34
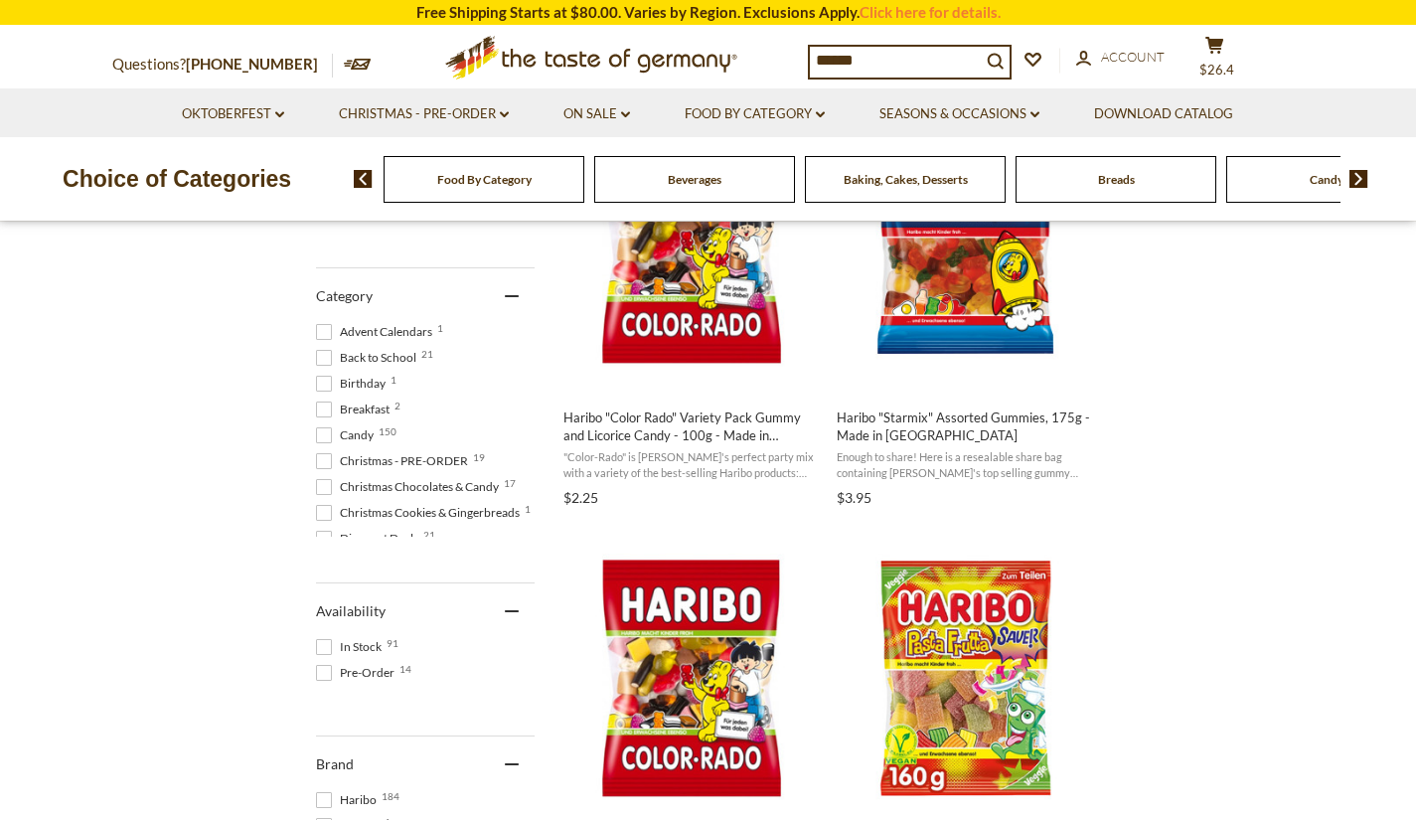
scroll to position [540, 0]
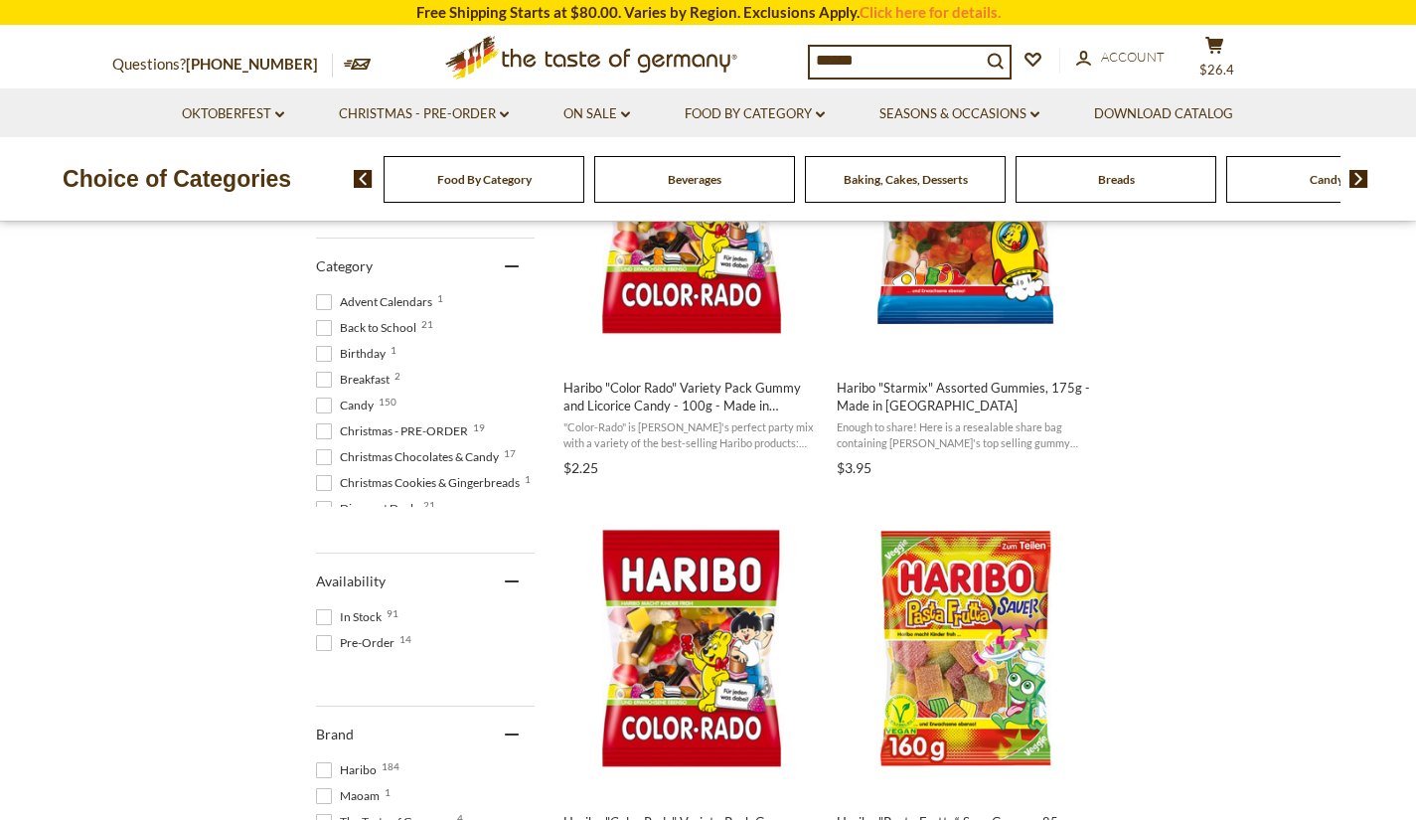
click at [328, 613] on span at bounding box center [324, 617] width 16 height 16
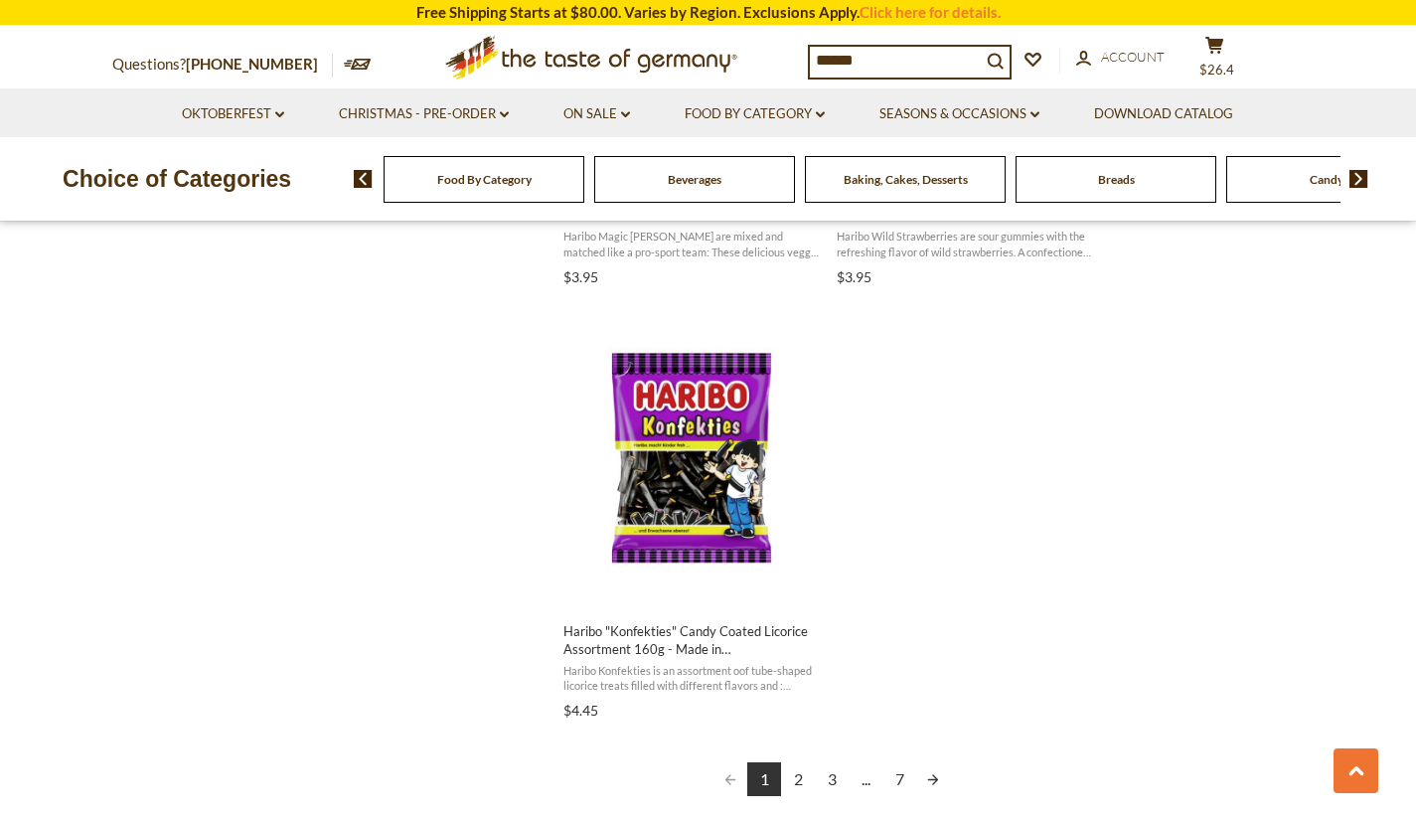
scroll to position [3356, 0]
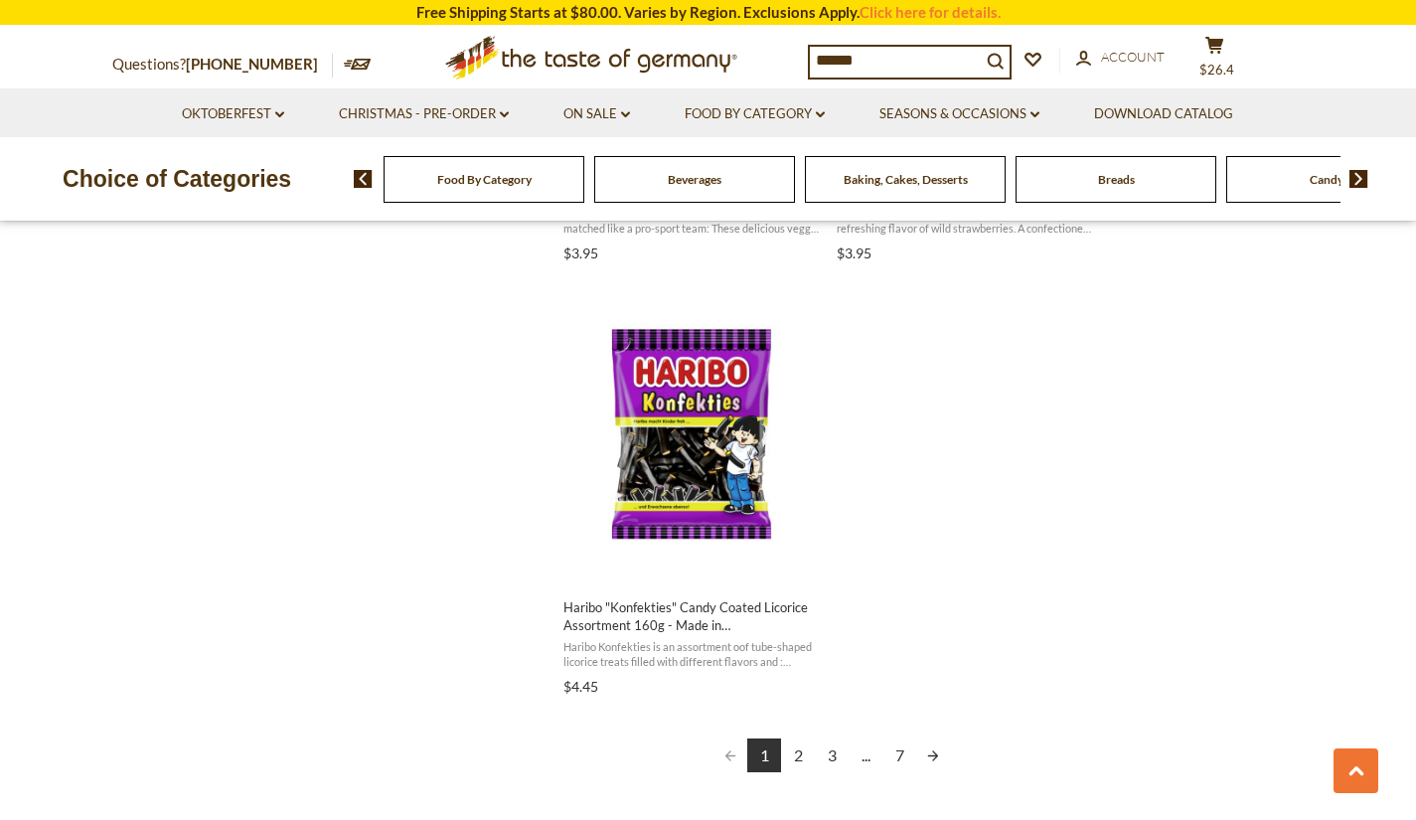
click at [794, 749] on link "2" at bounding box center [798, 755] width 34 height 34
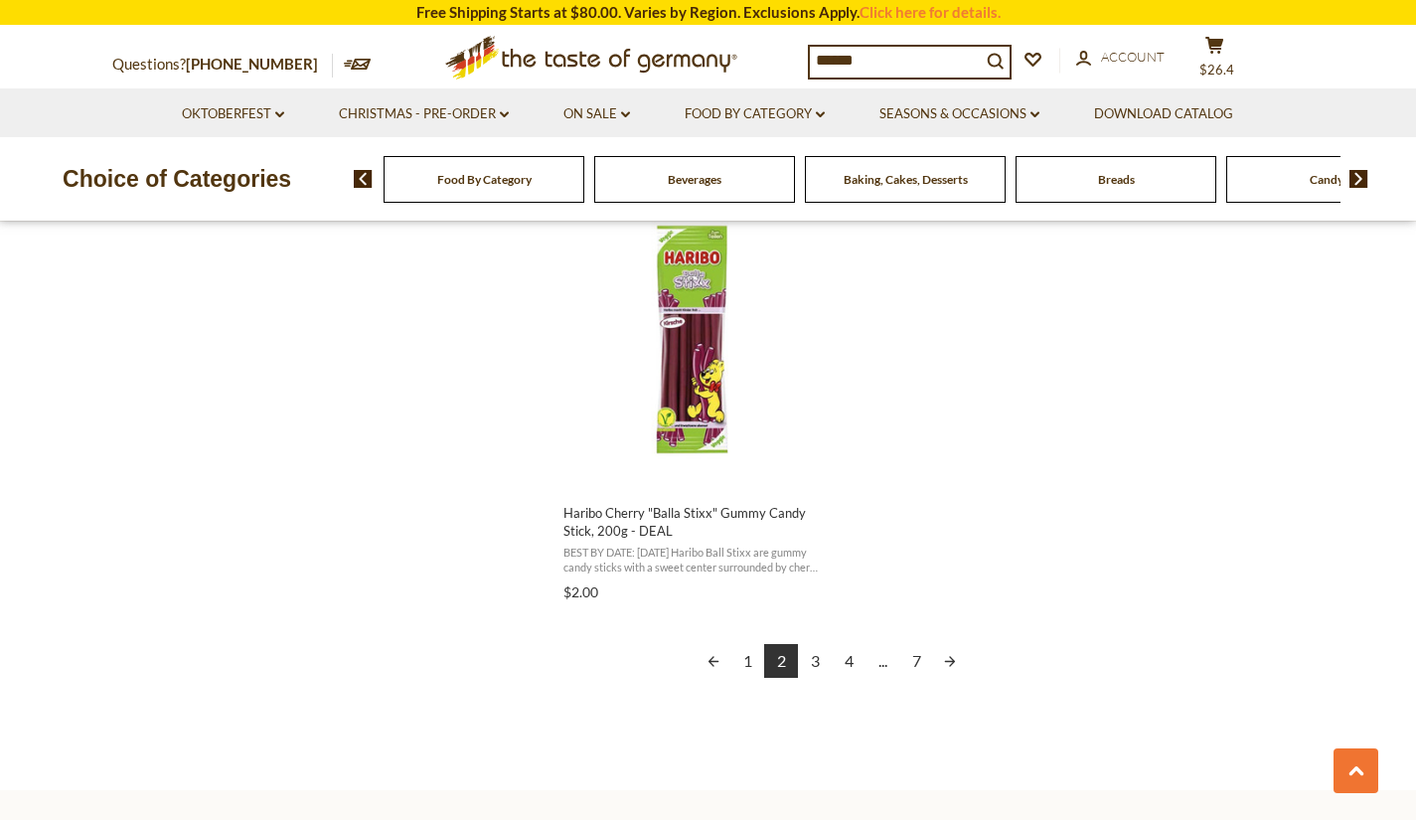
scroll to position [3433, 0]
click at [815, 651] on link "3" at bounding box center [815, 660] width 34 height 34
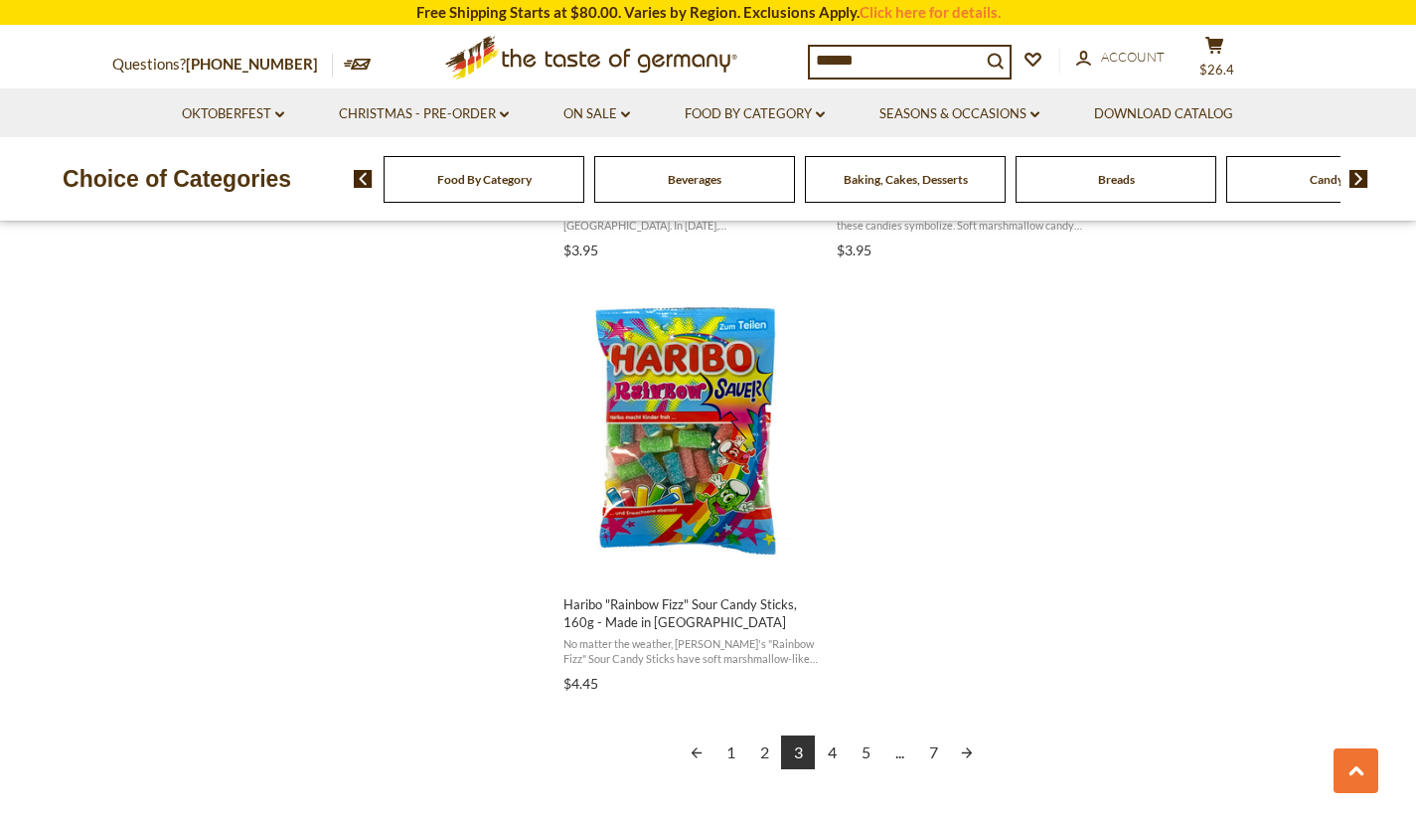
scroll to position [3369, 0]
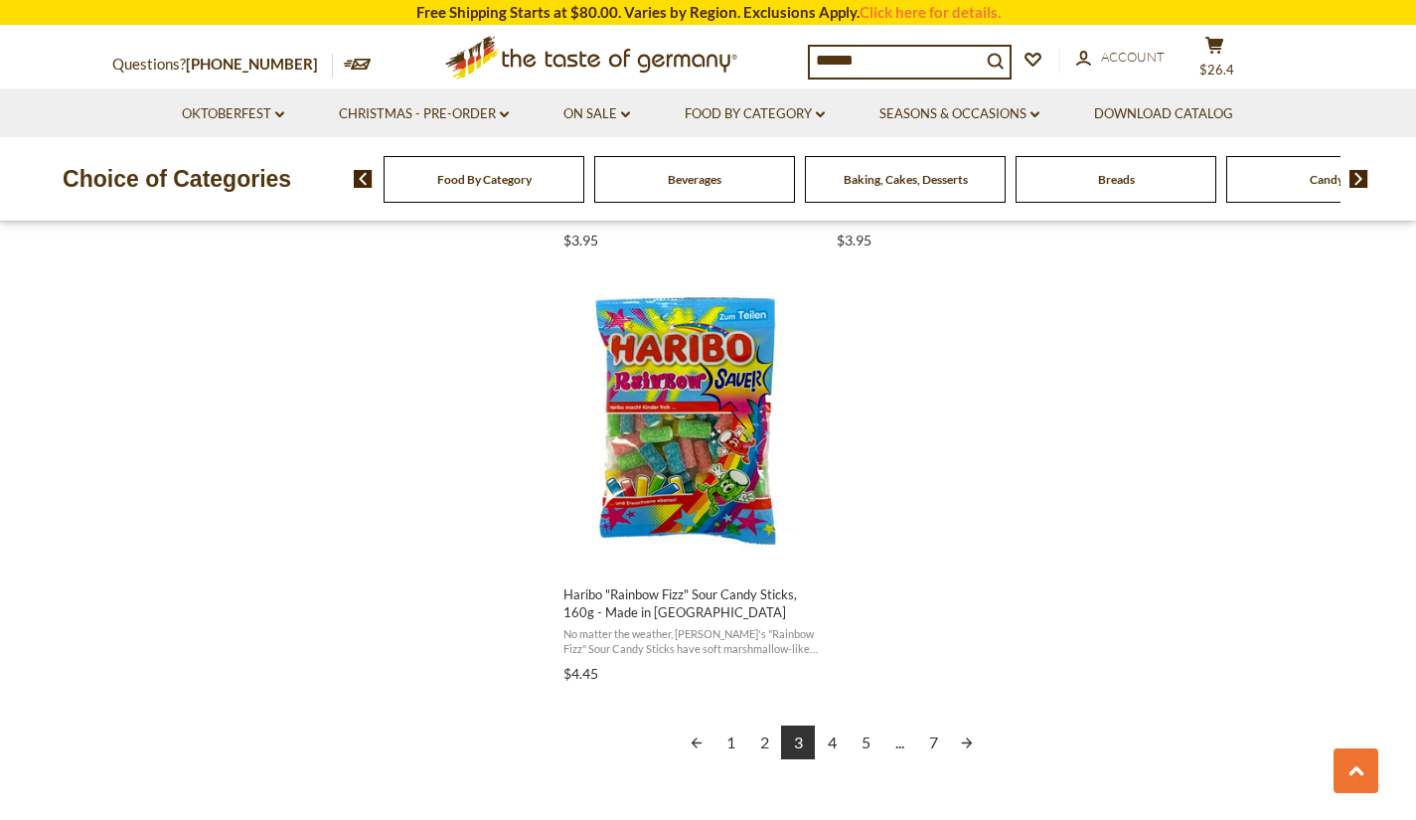
click at [828, 732] on link "4" at bounding box center [832, 742] width 34 height 34
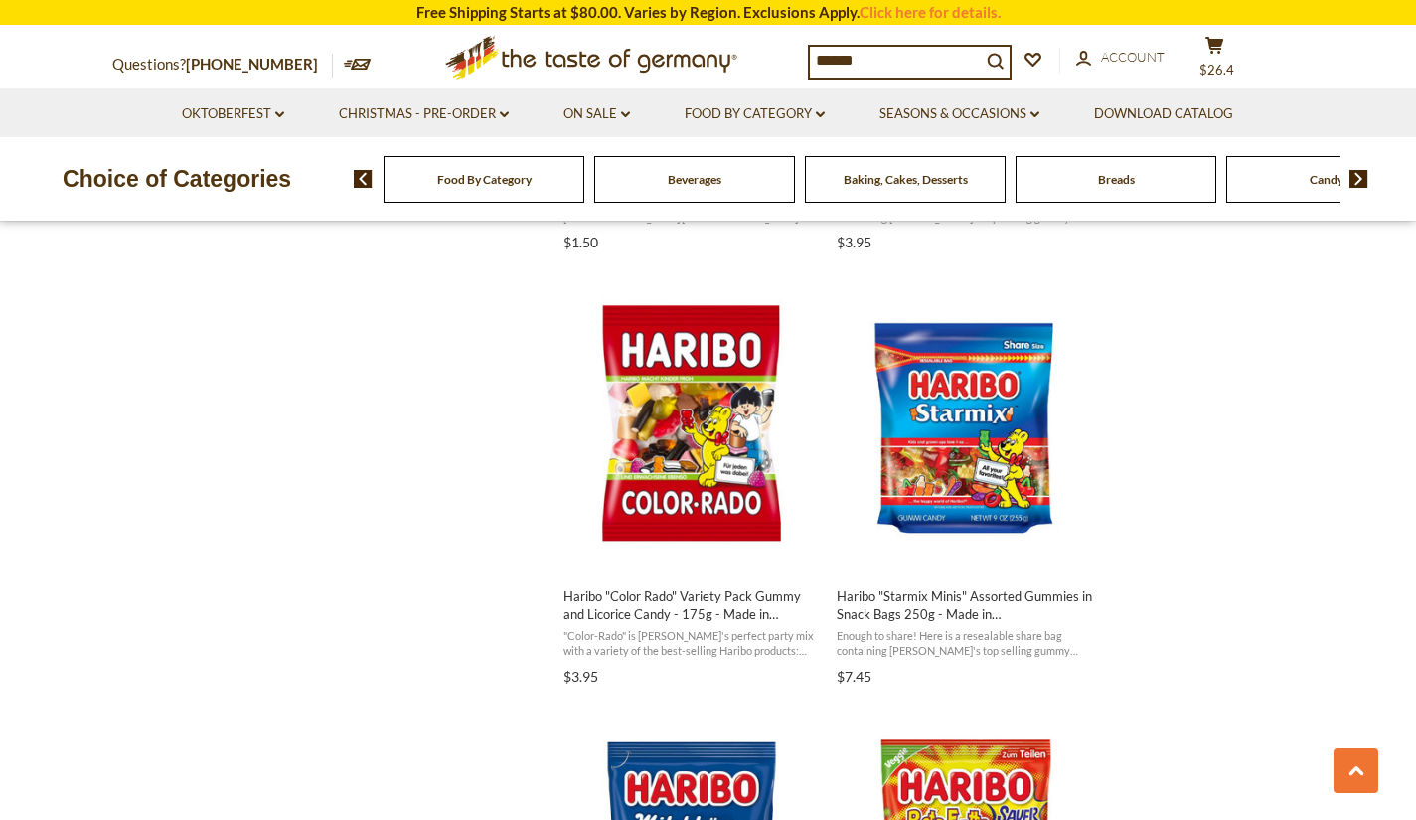
scroll to position [2501, 0]
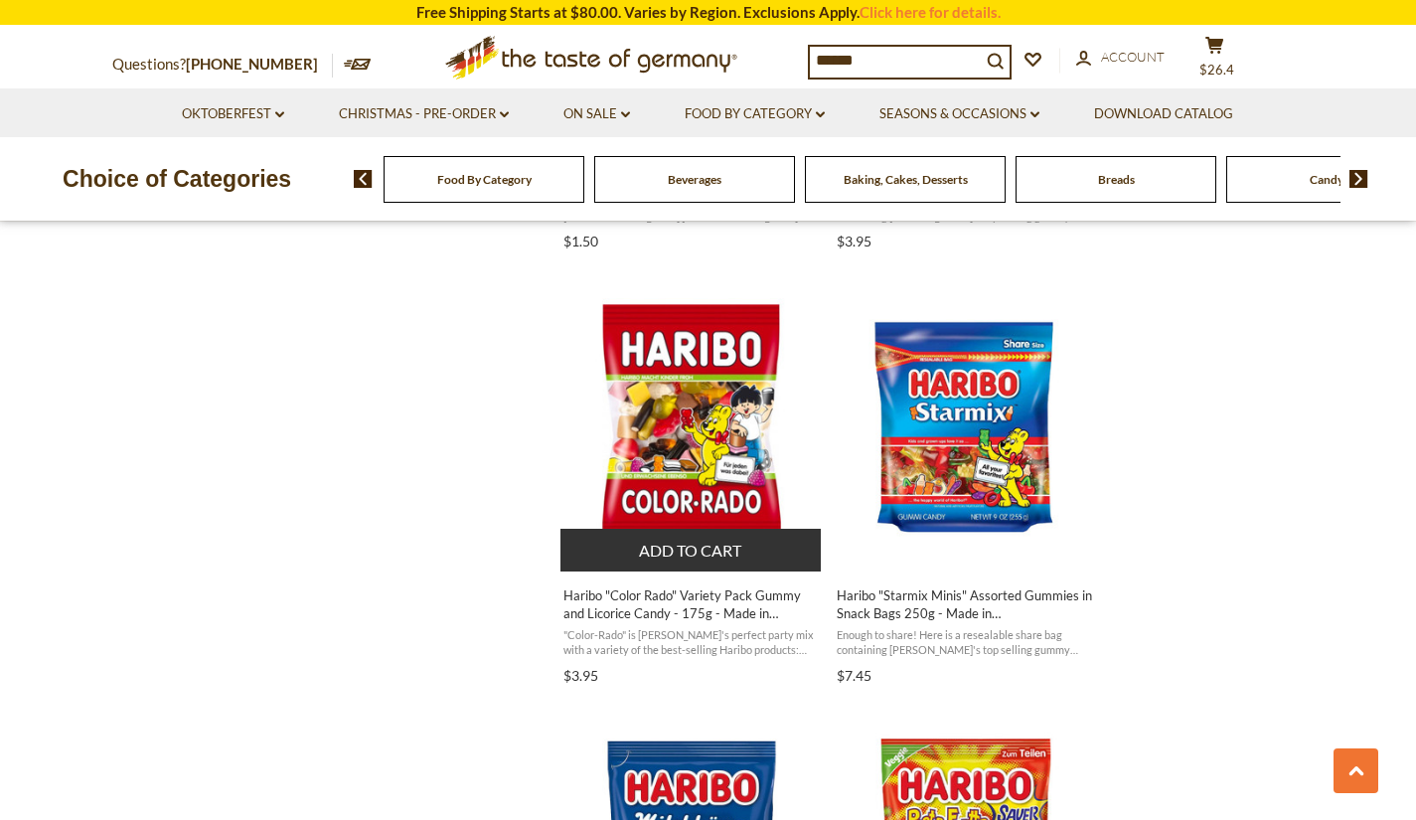
click at [685, 446] on img "Haribo" at bounding box center [691, 422] width 263 height 263
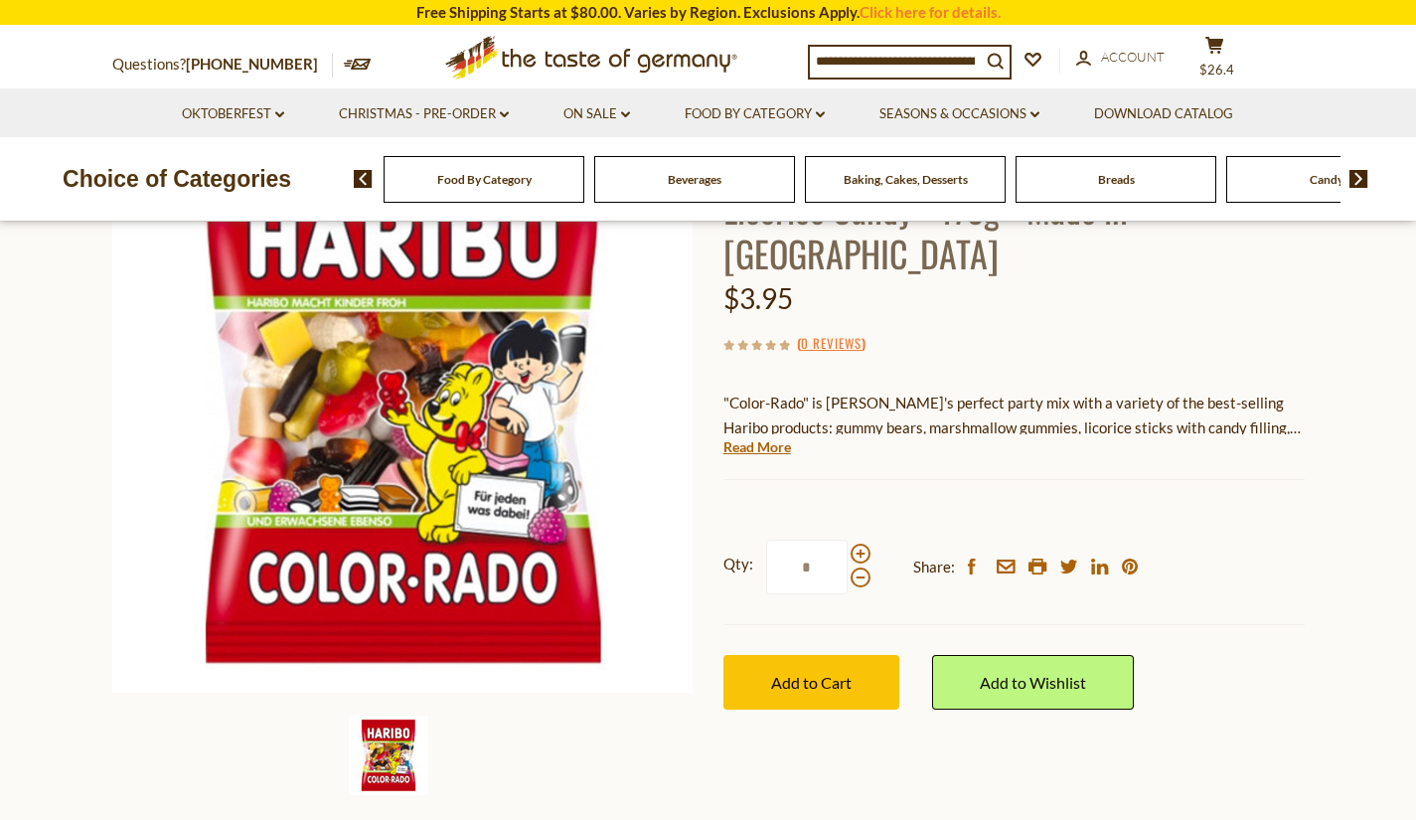
scroll to position [233, 0]
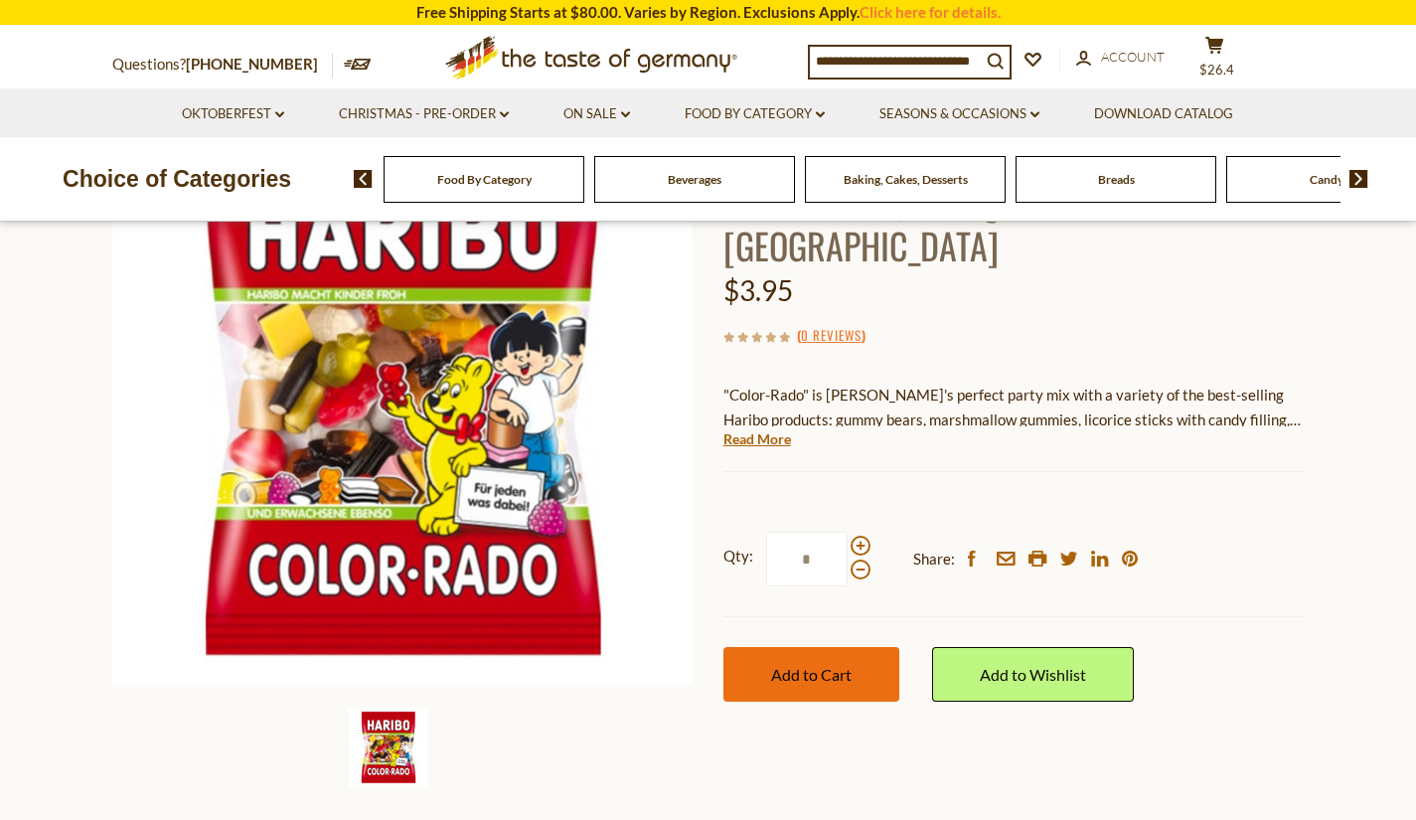
click at [790, 665] on span "Add to Cart" at bounding box center [811, 674] width 80 height 19
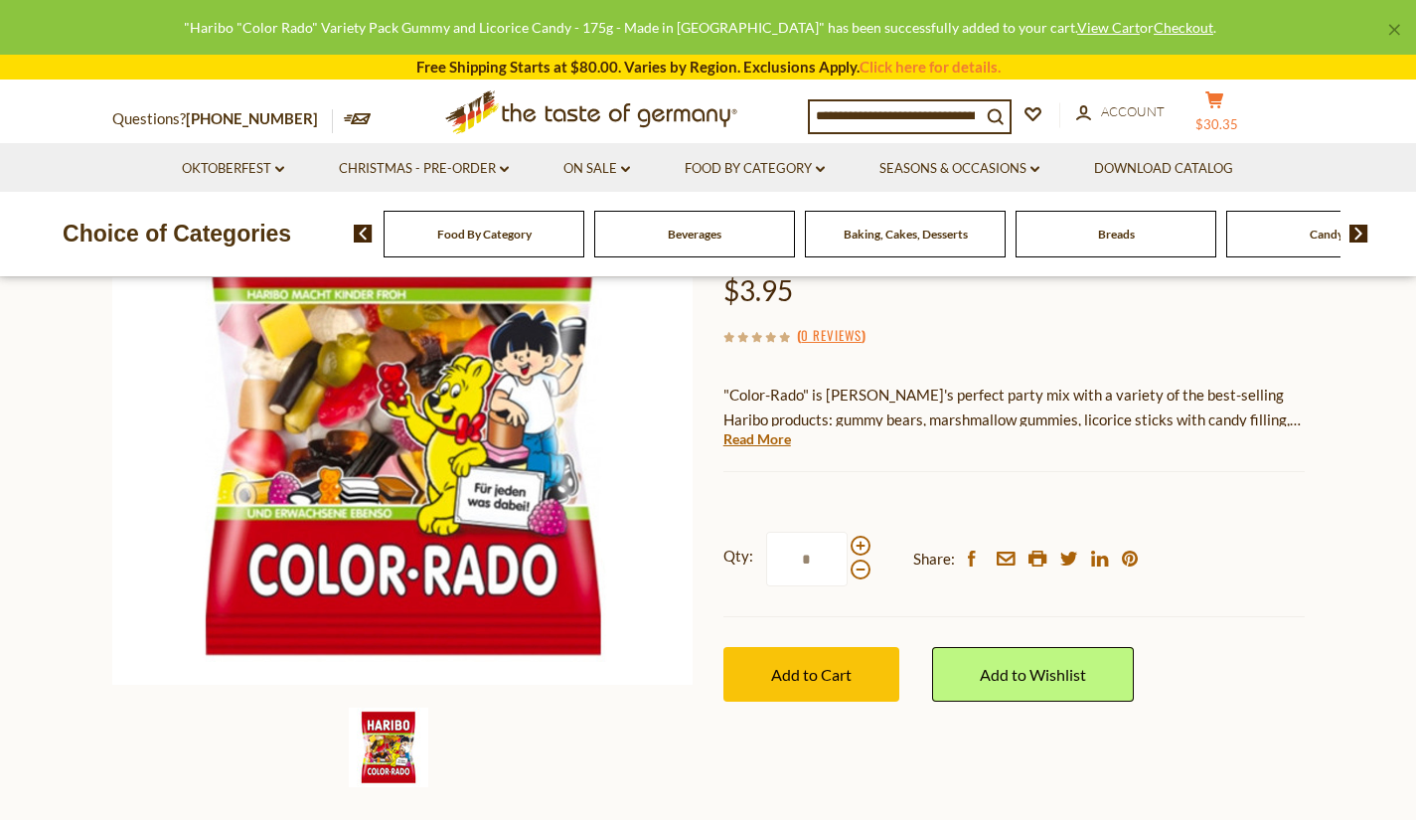
click at [1223, 118] on span "$30.35" at bounding box center [1216, 124] width 43 height 16
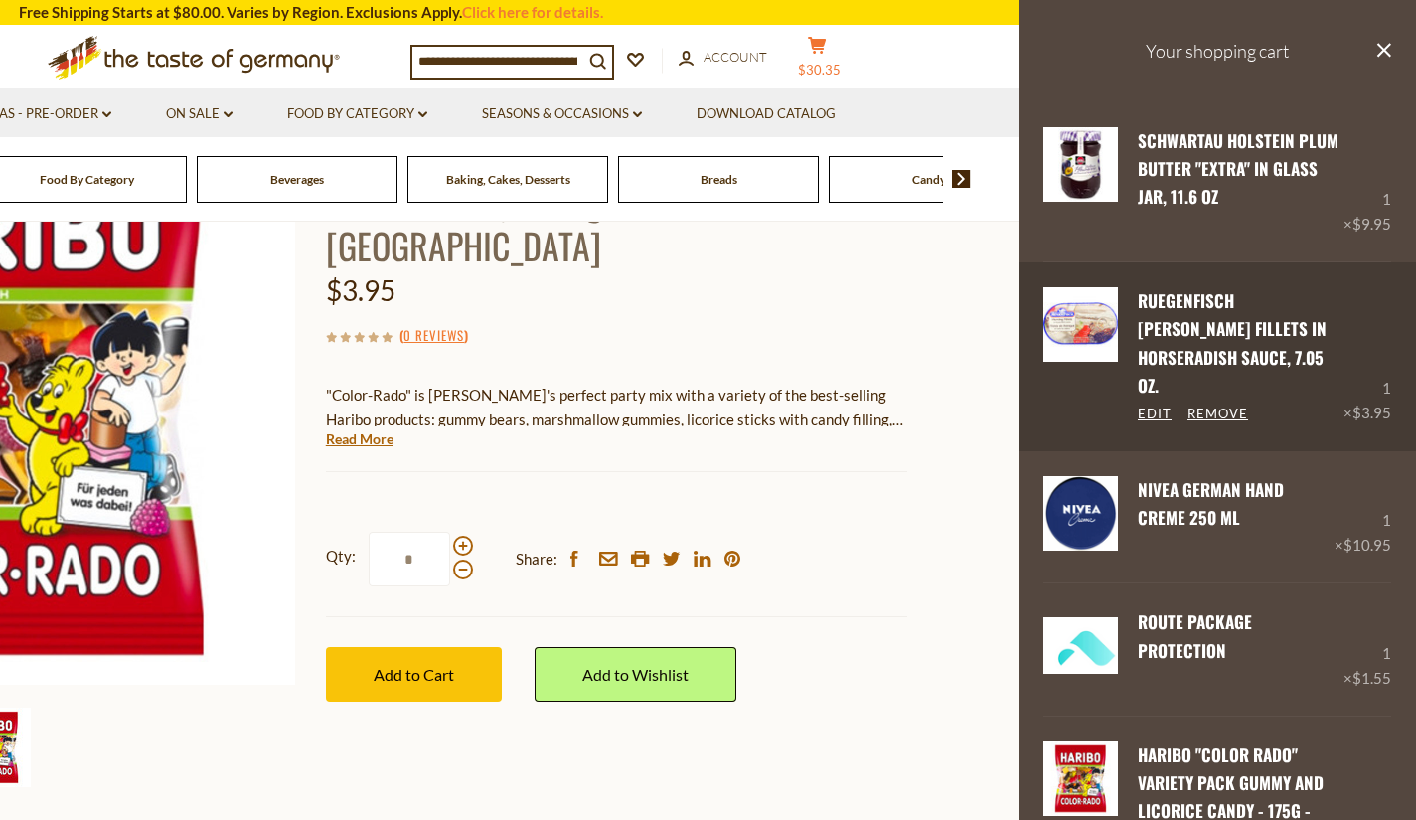
scroll to position [241, 0]
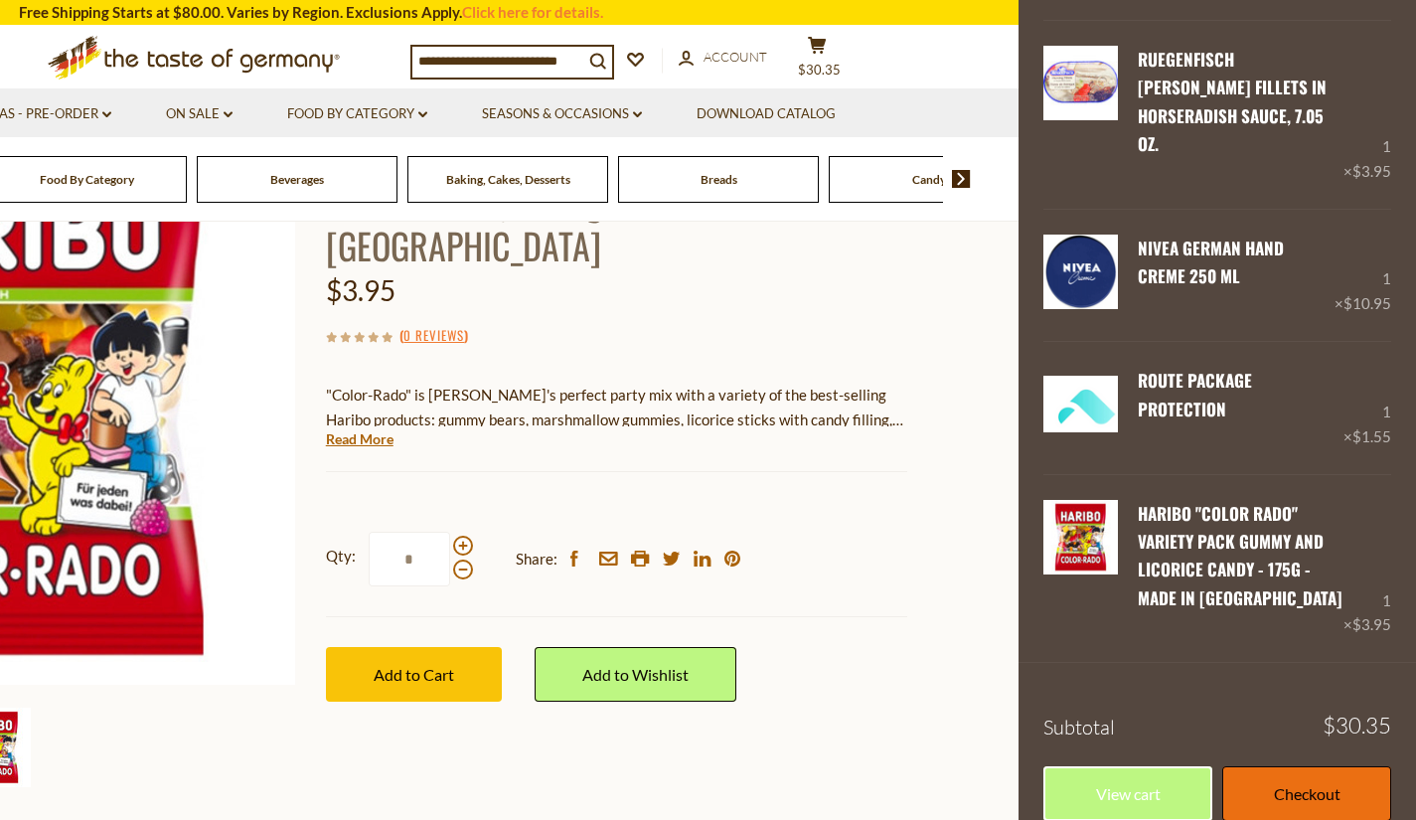
click at [1294, 771] on link "Checkout" at bounding box center [1306, 793] width 169 height 55
